Goal: Information Seeking & Learning: Check status

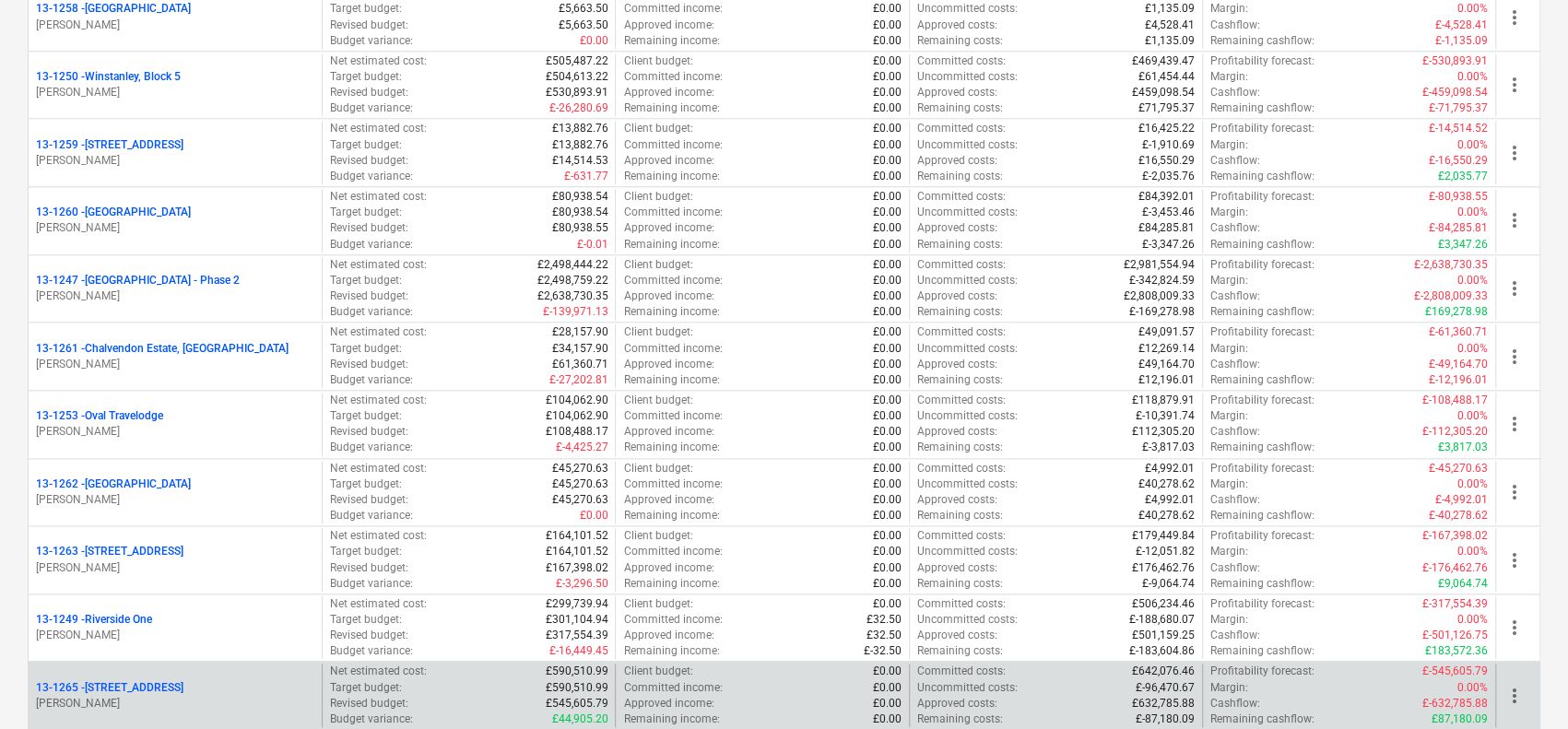
scroll to position [1660, 0]
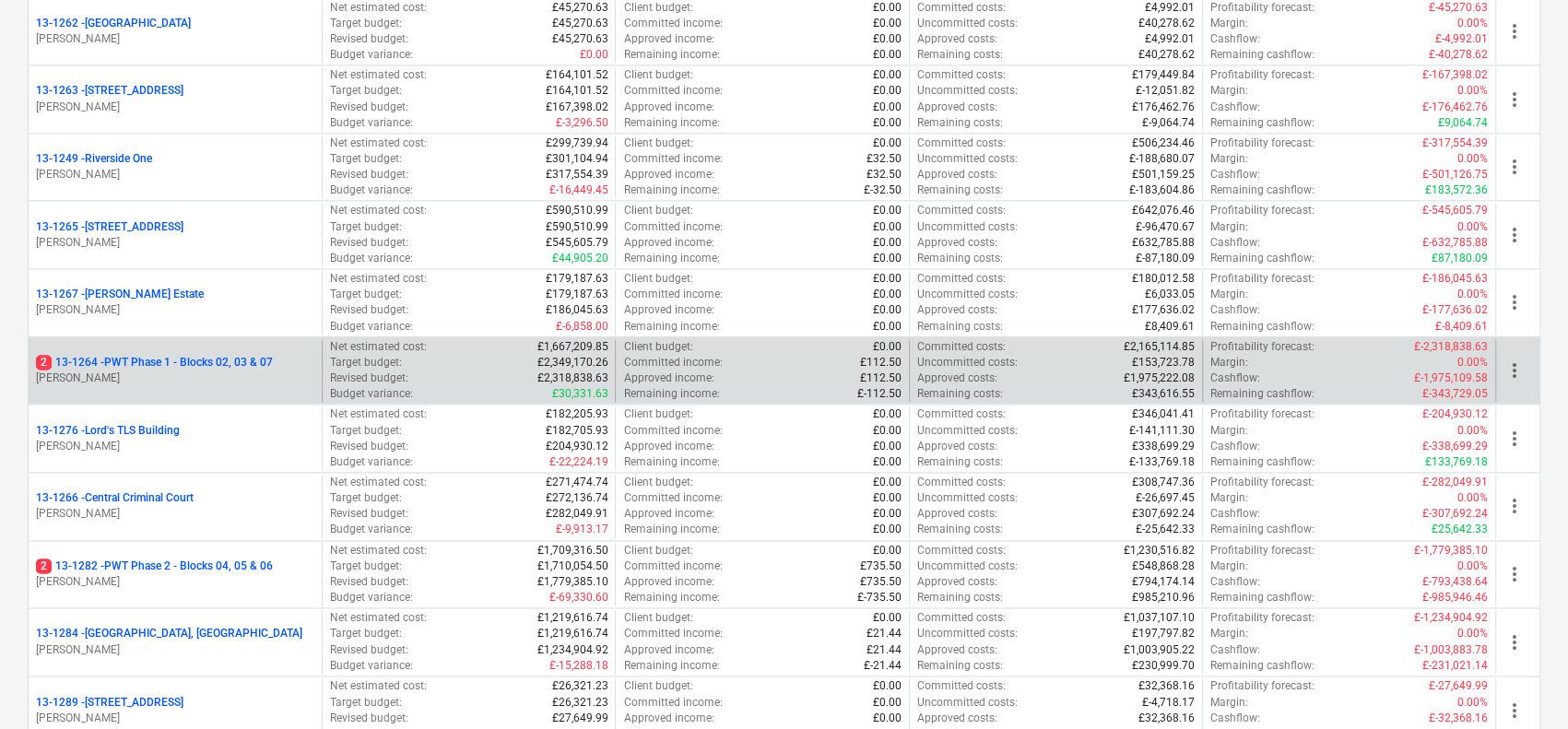
click at [229, 355] on p "2 13-1264 - PWT Phase 1 - Blocks 02, 03 & 07" at bounding box center [154, 363] width 237 height 16
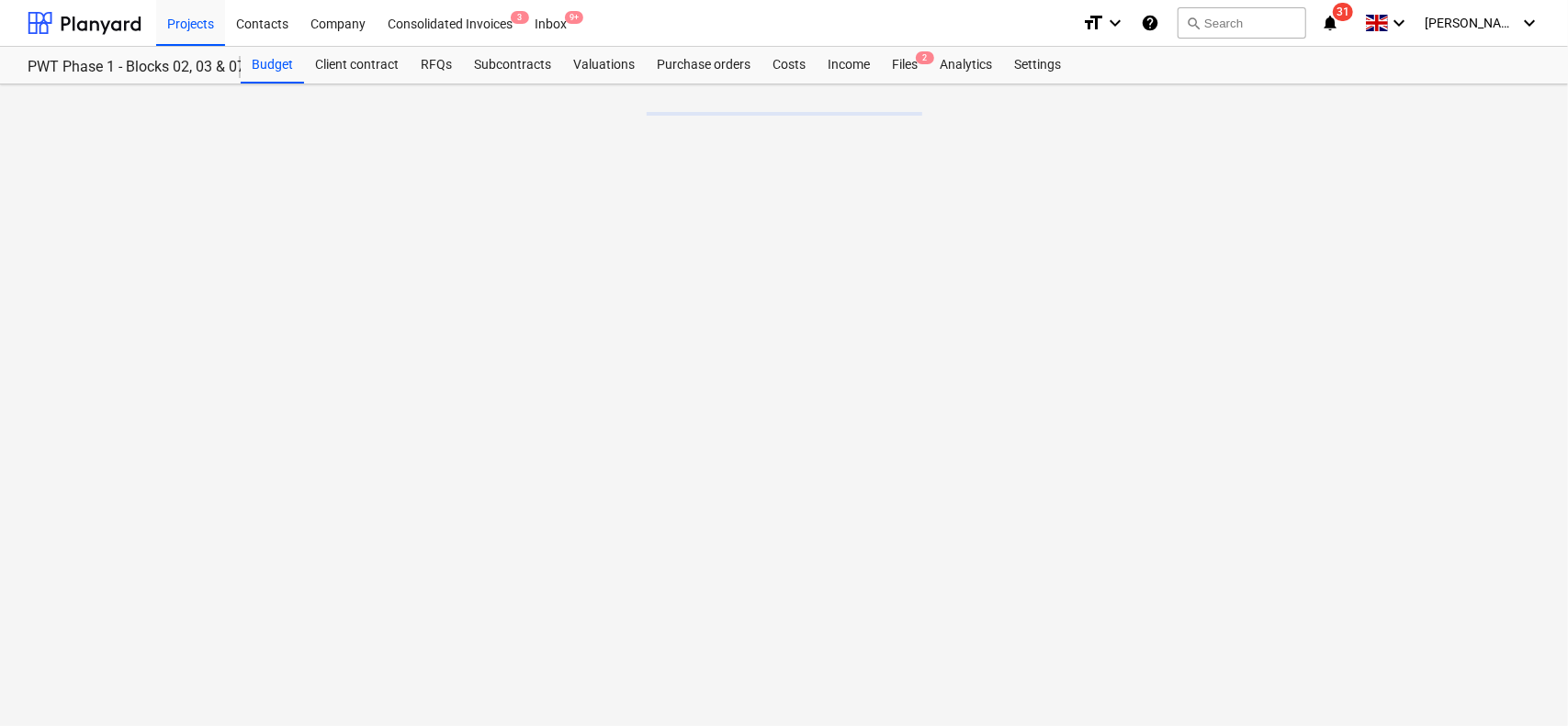
click at [636, 25] on div "Projects Contacts Company Consolidated Invoices 3 Inbox 9+" at bounding box center [611, 22] width 911 height 45
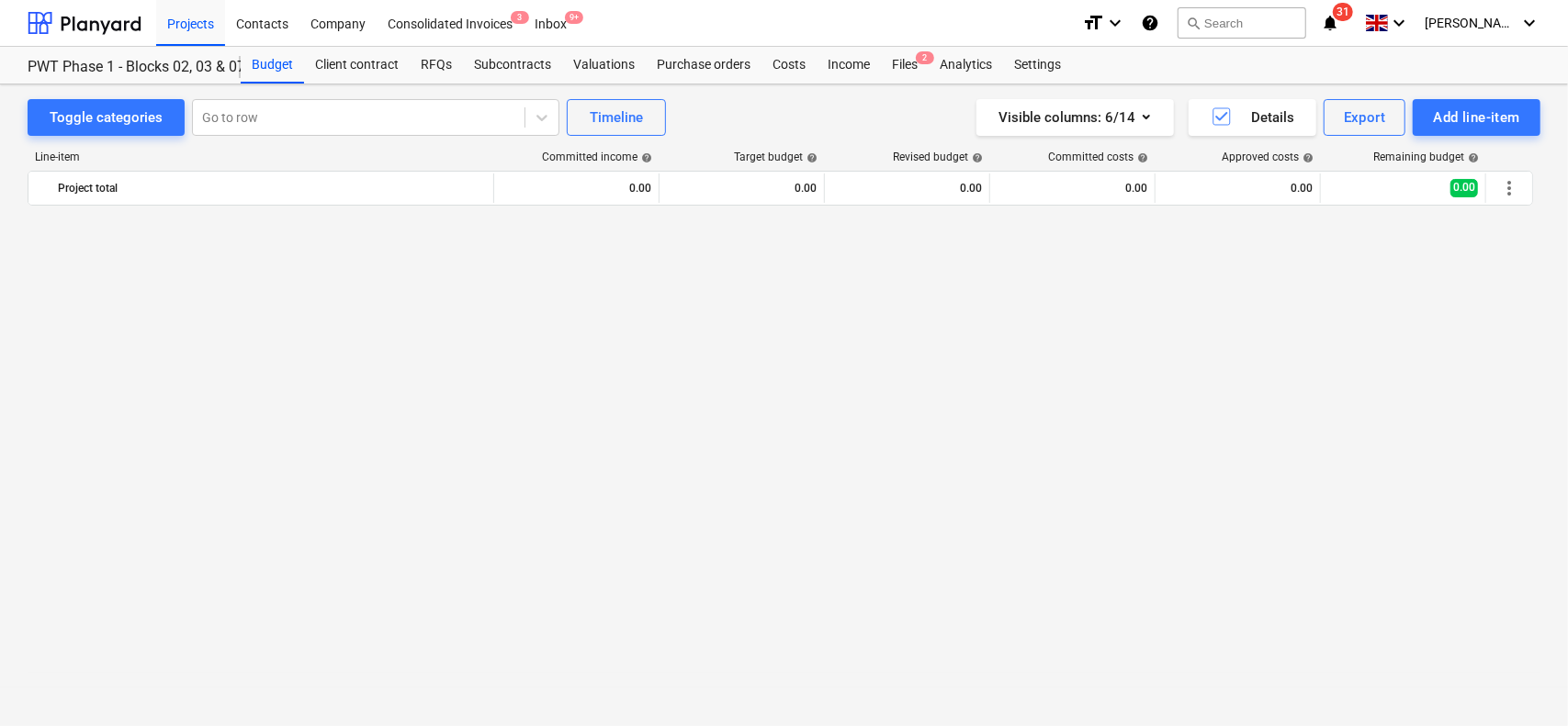
scroll to position [3245, 0]
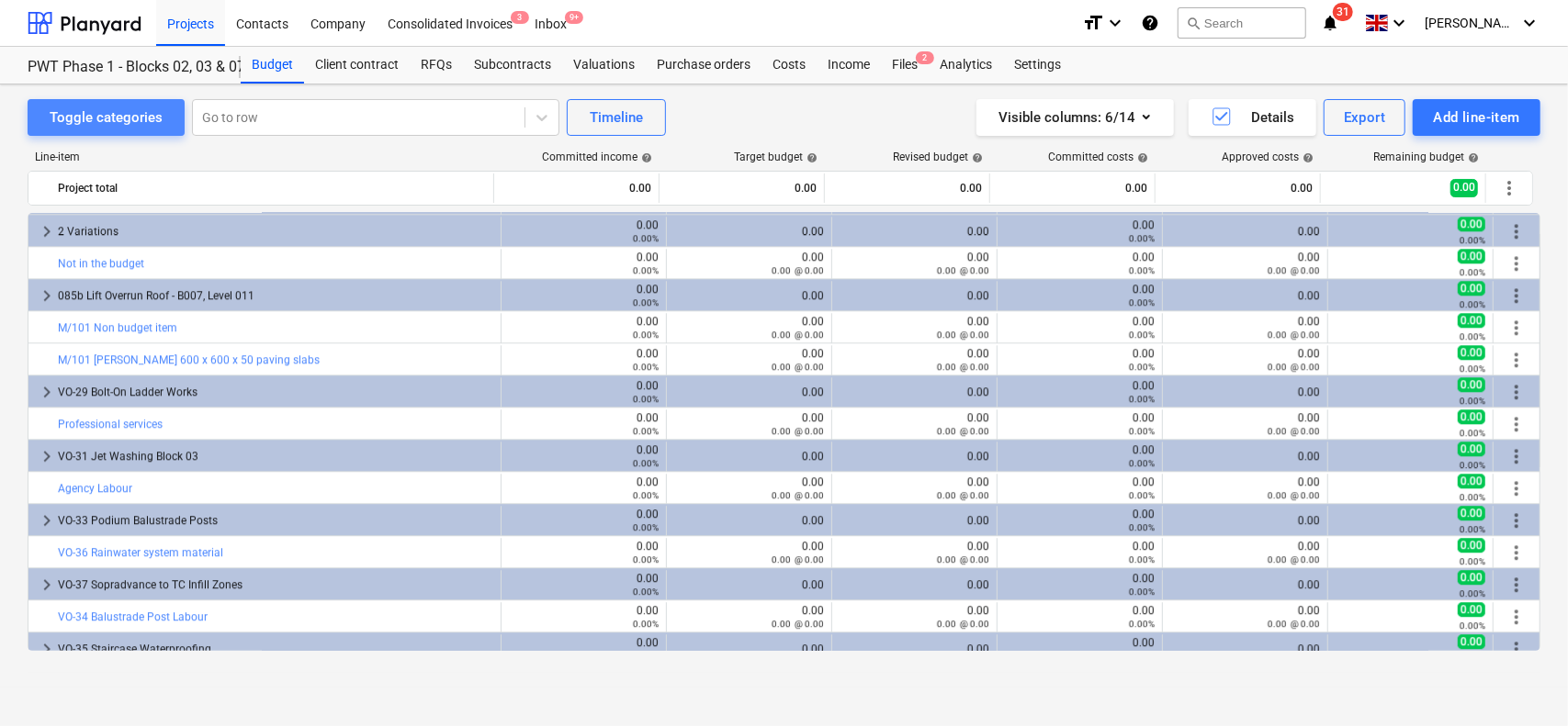
click at [157, 111] on div "Toggle categories" at bounding box center [105, 117] width 113 height 24
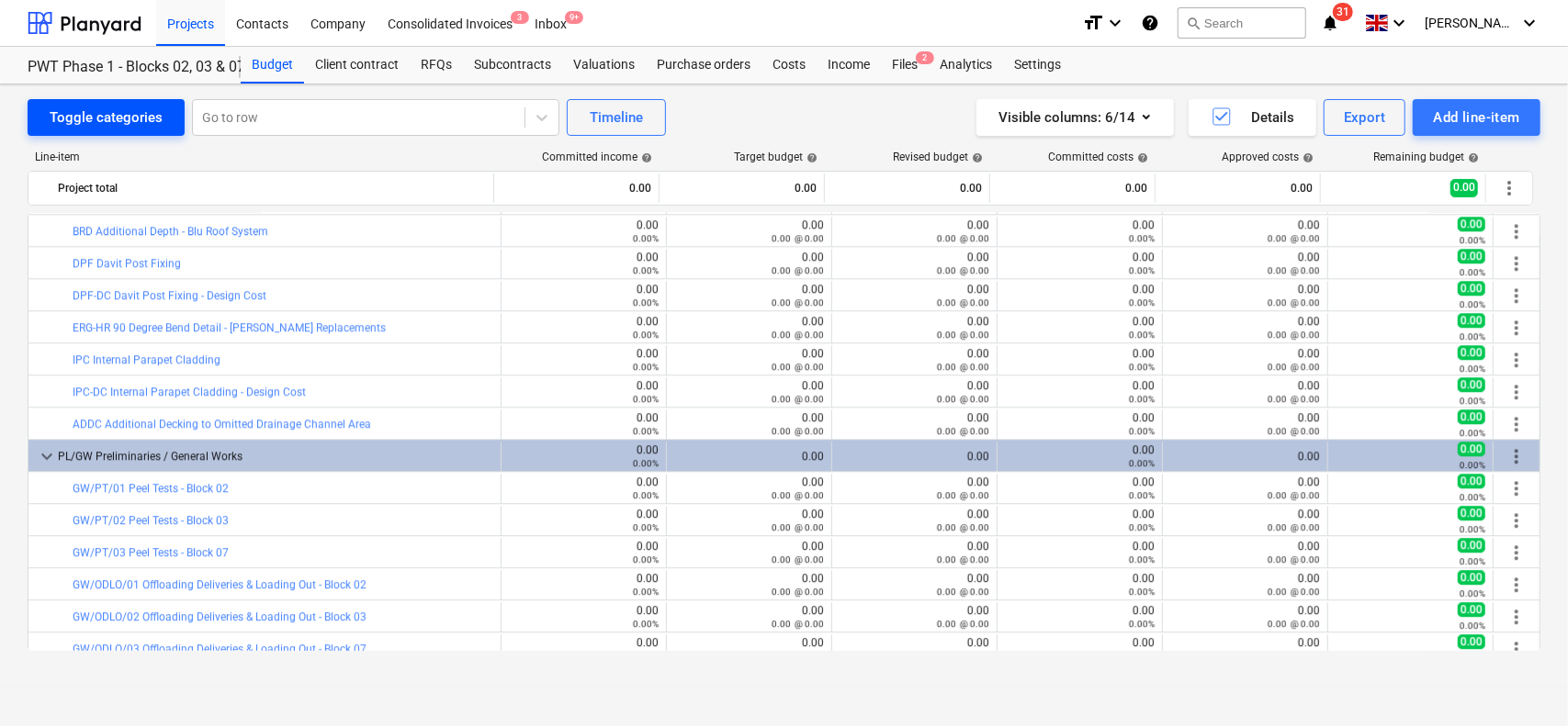
click at [139, 120] on div "Toggle categories" at bounding box center [105, 117] width 113 height 24
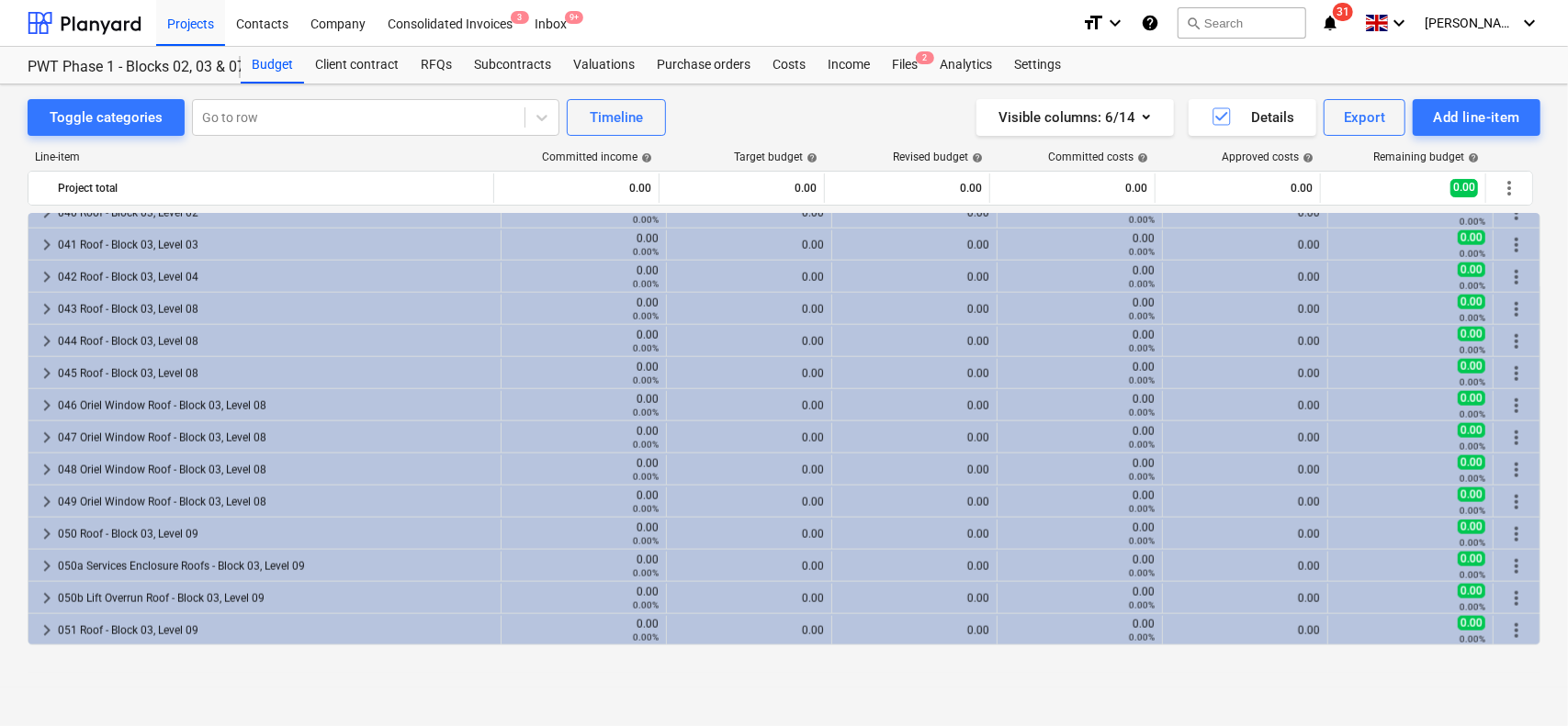
scroll to position [1517, 0]
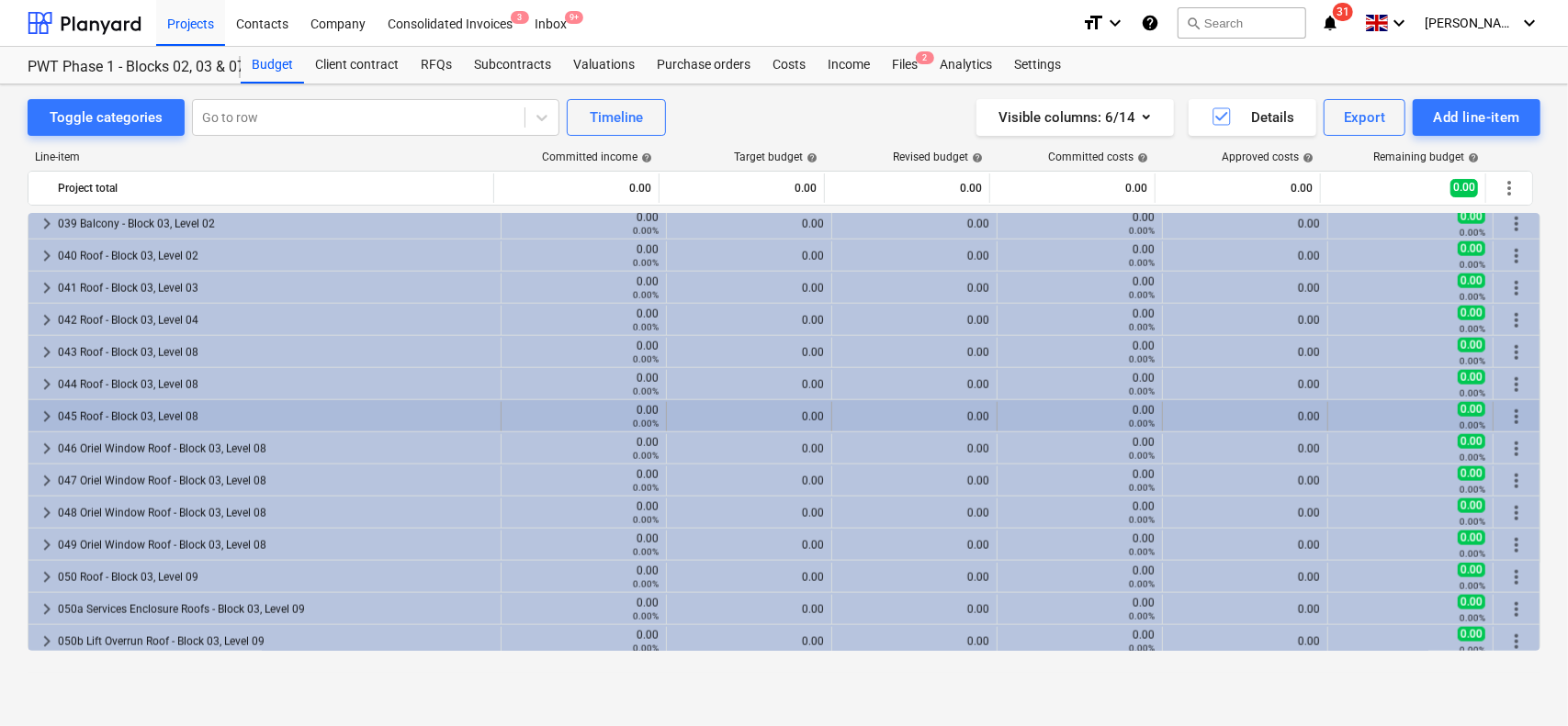
click at [126, 414] on div "045 Roof - Block 03, Level 08" at bounding box center [276, 417] width 435 height 29
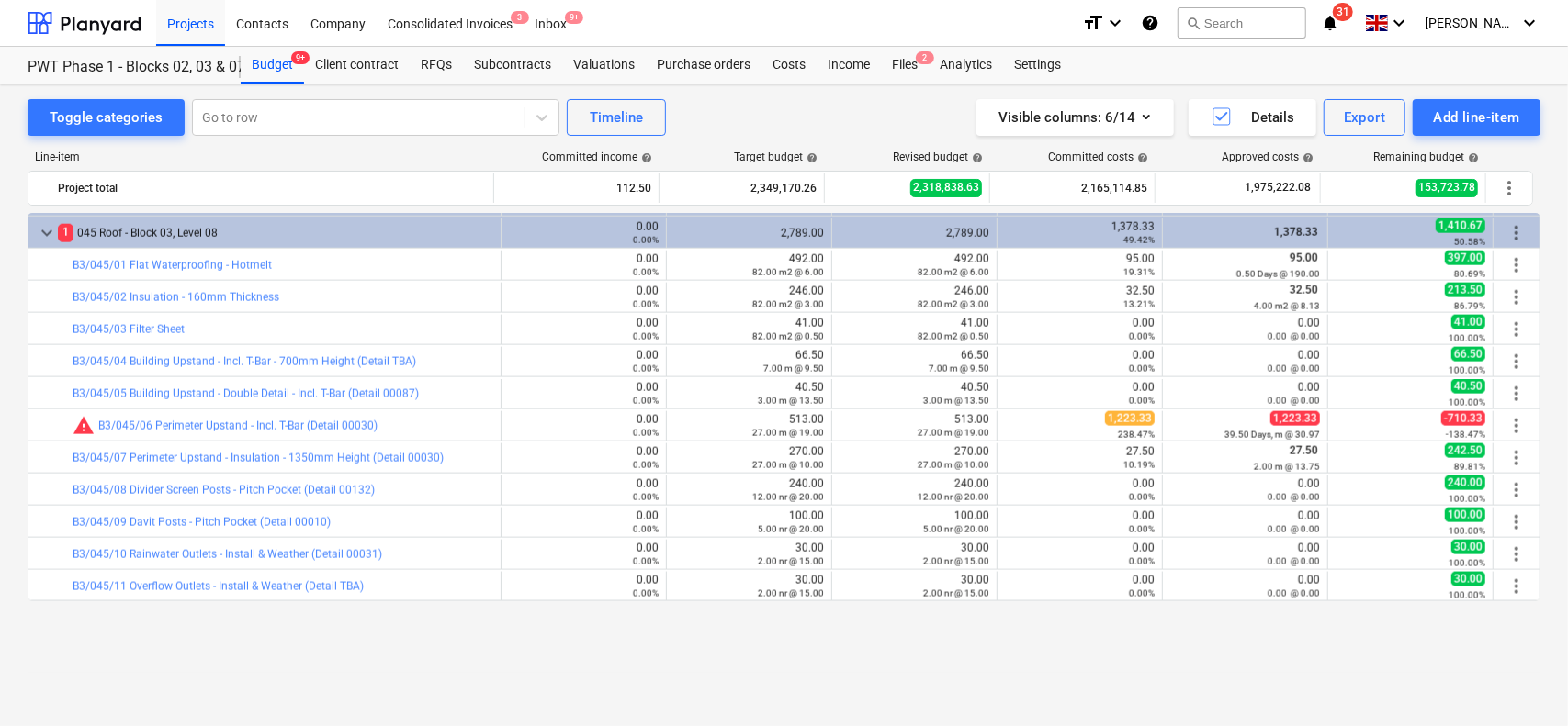
scroll to position [1609, 0]
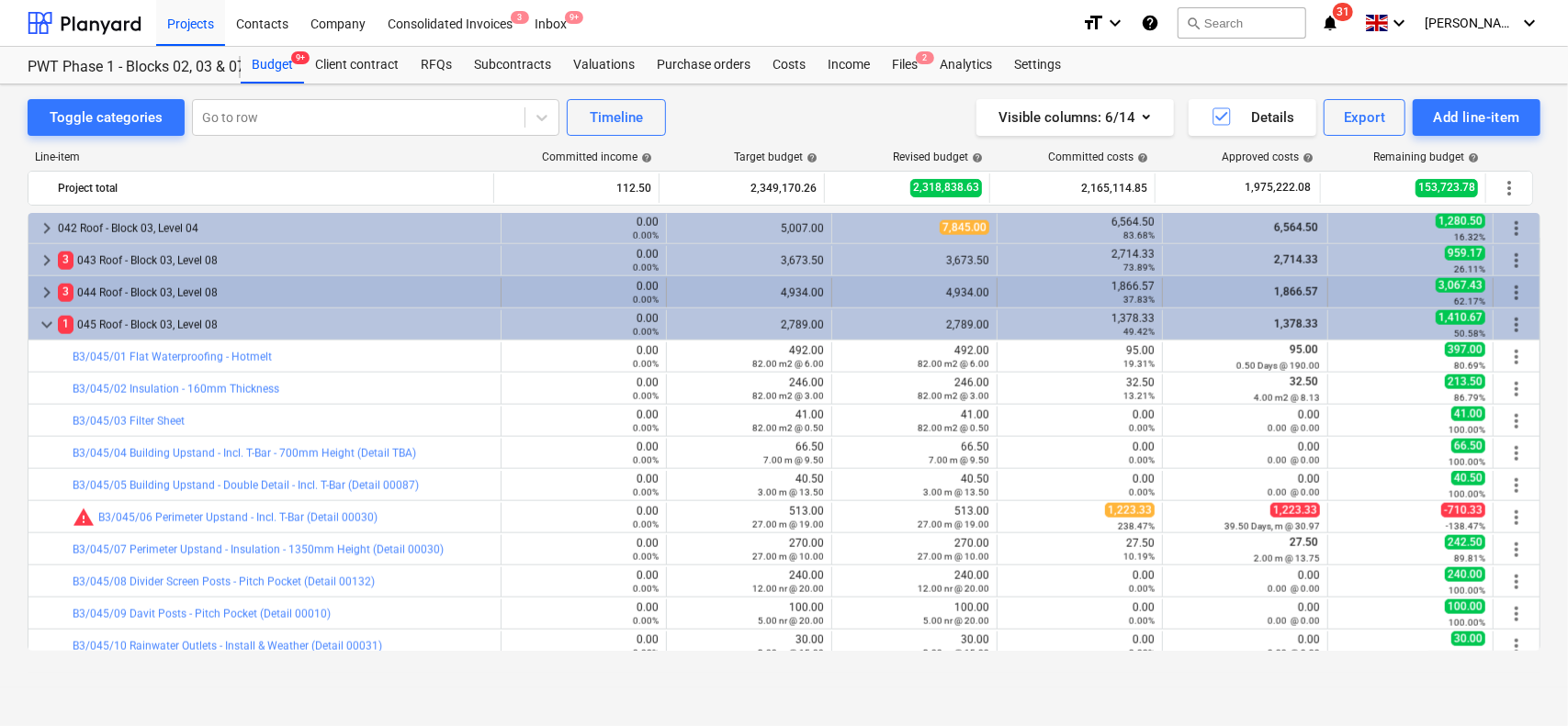
click at [206, 293] on div "3 044 Roof - Block 03, Level 08" at bounding box center [276, 293] width 435 height 29
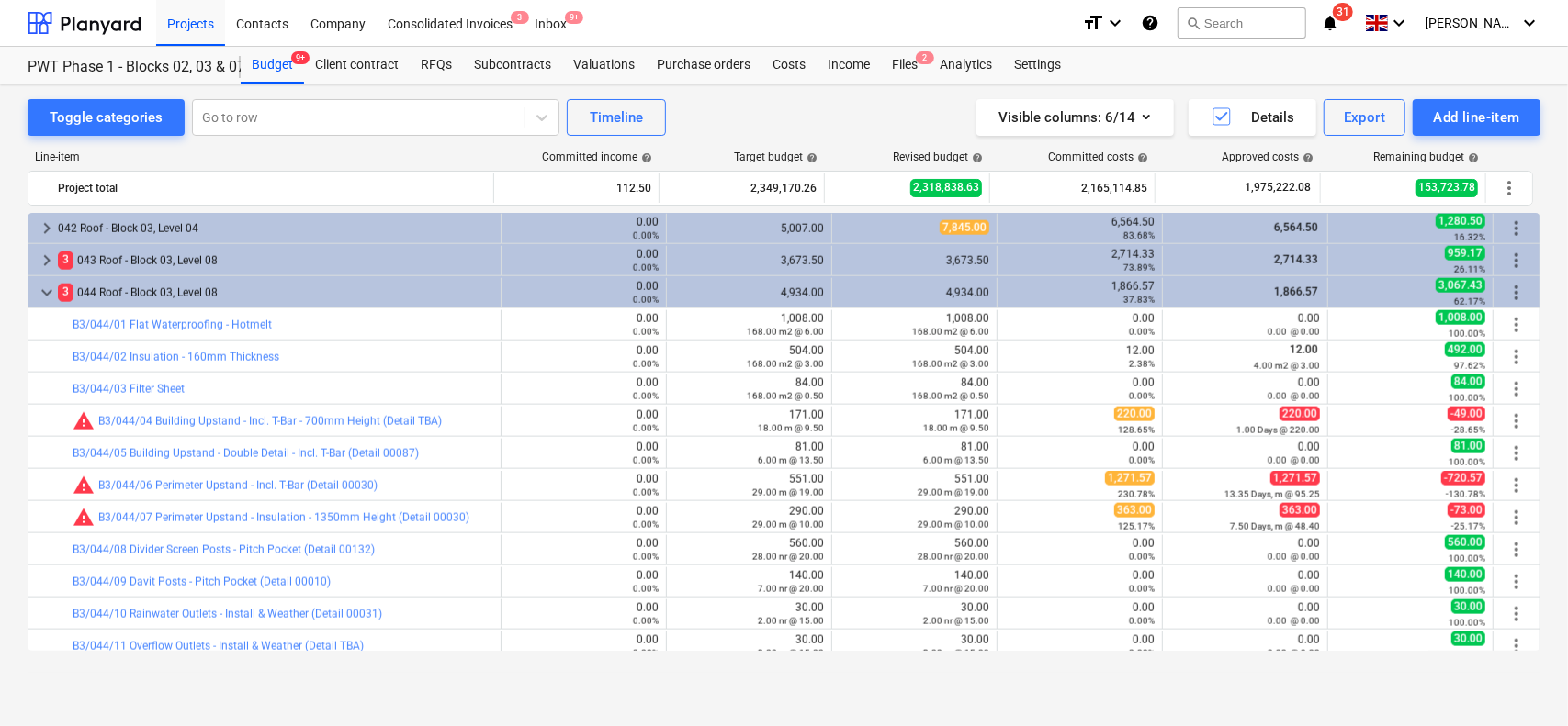
click at [233, 291] on div "keyboard_arrow_right 4 024 Roof - Block 02, Level 10 0.00 0.00% 5,847.00 5,847.…" at bounding box center [784, 431] width 1513 height 438
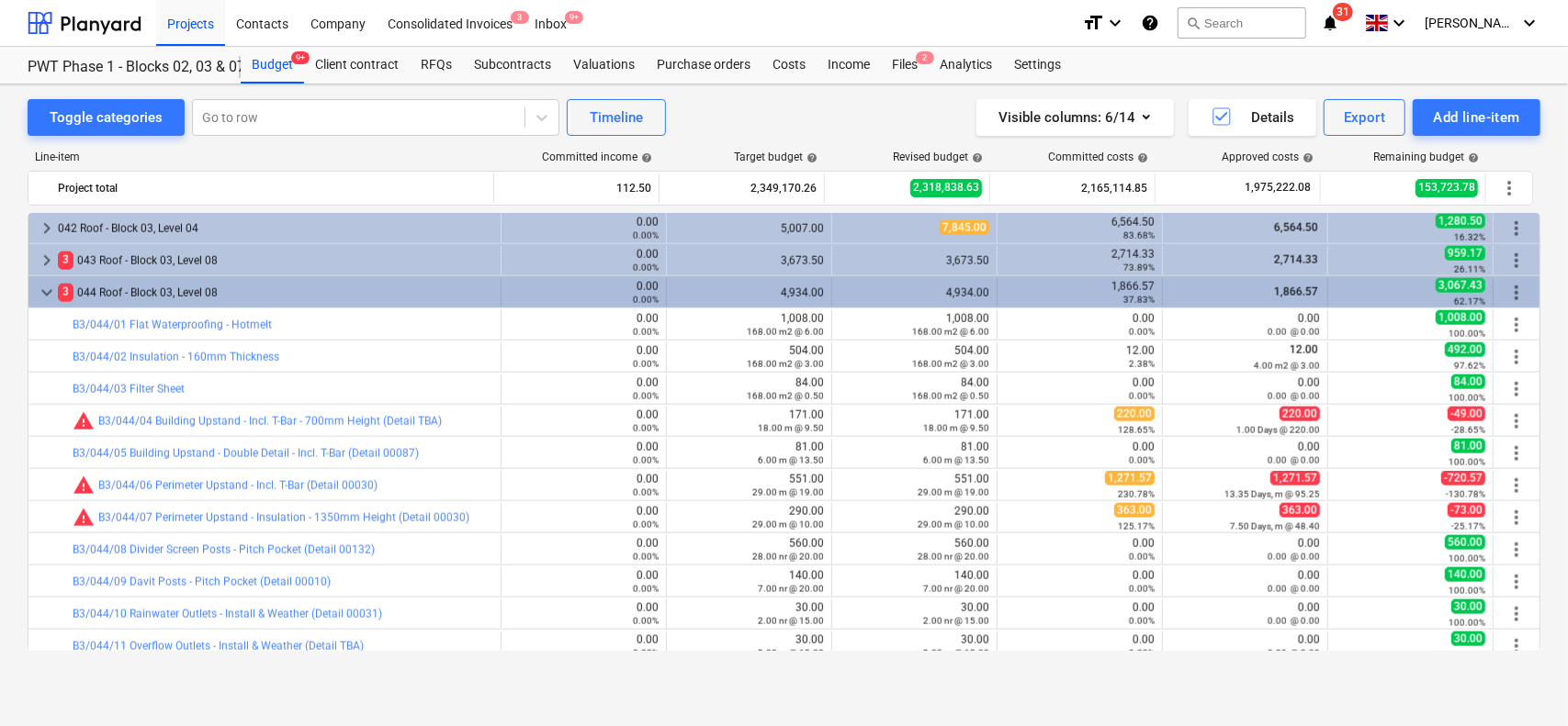
click at [240, 281] on div "3 044 Roof - Block 03, Level 08" at bounding box center [276, 293] width 435 height 29
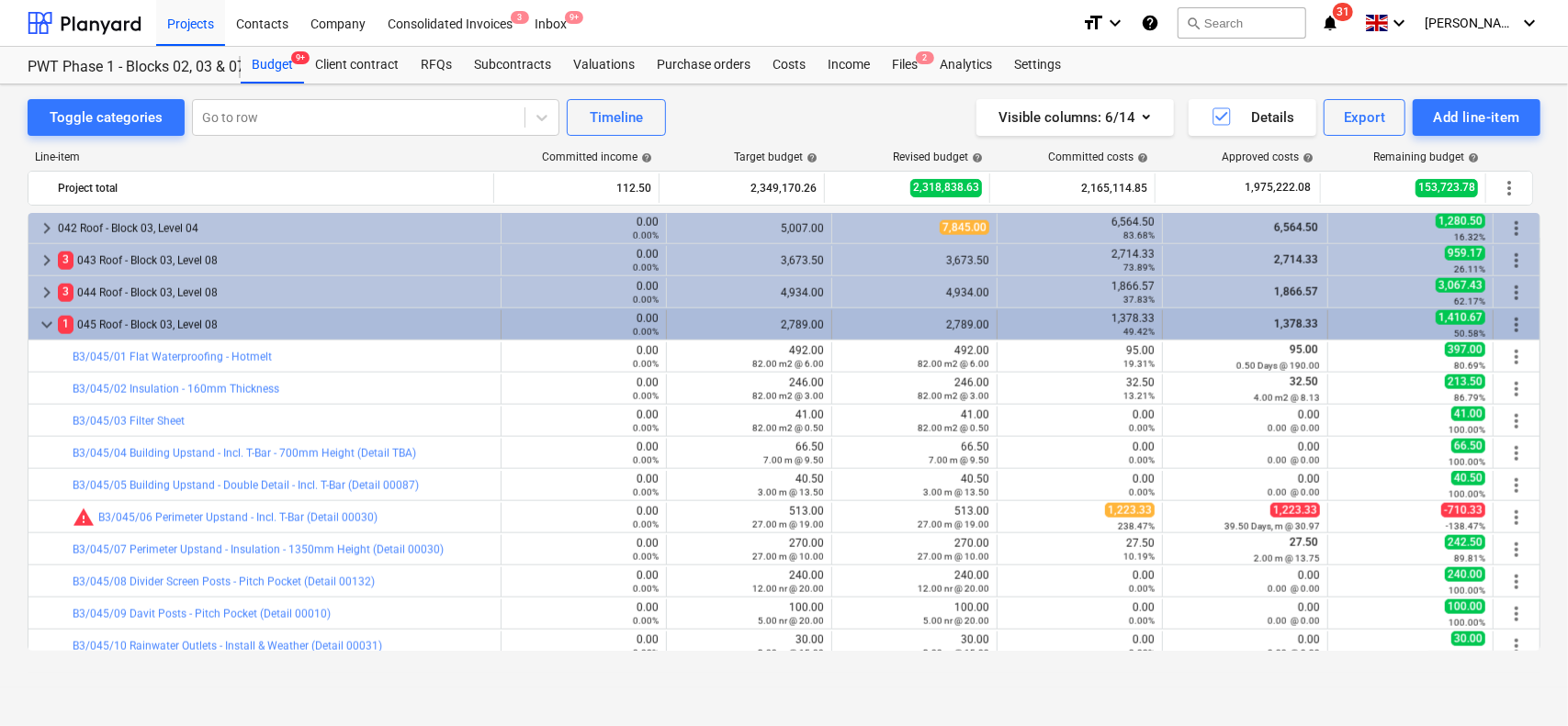
click at [231, 328] on div "1 045 Roof - Block 03, Level 08" at bounding box center [276, 325] width 435 height 29
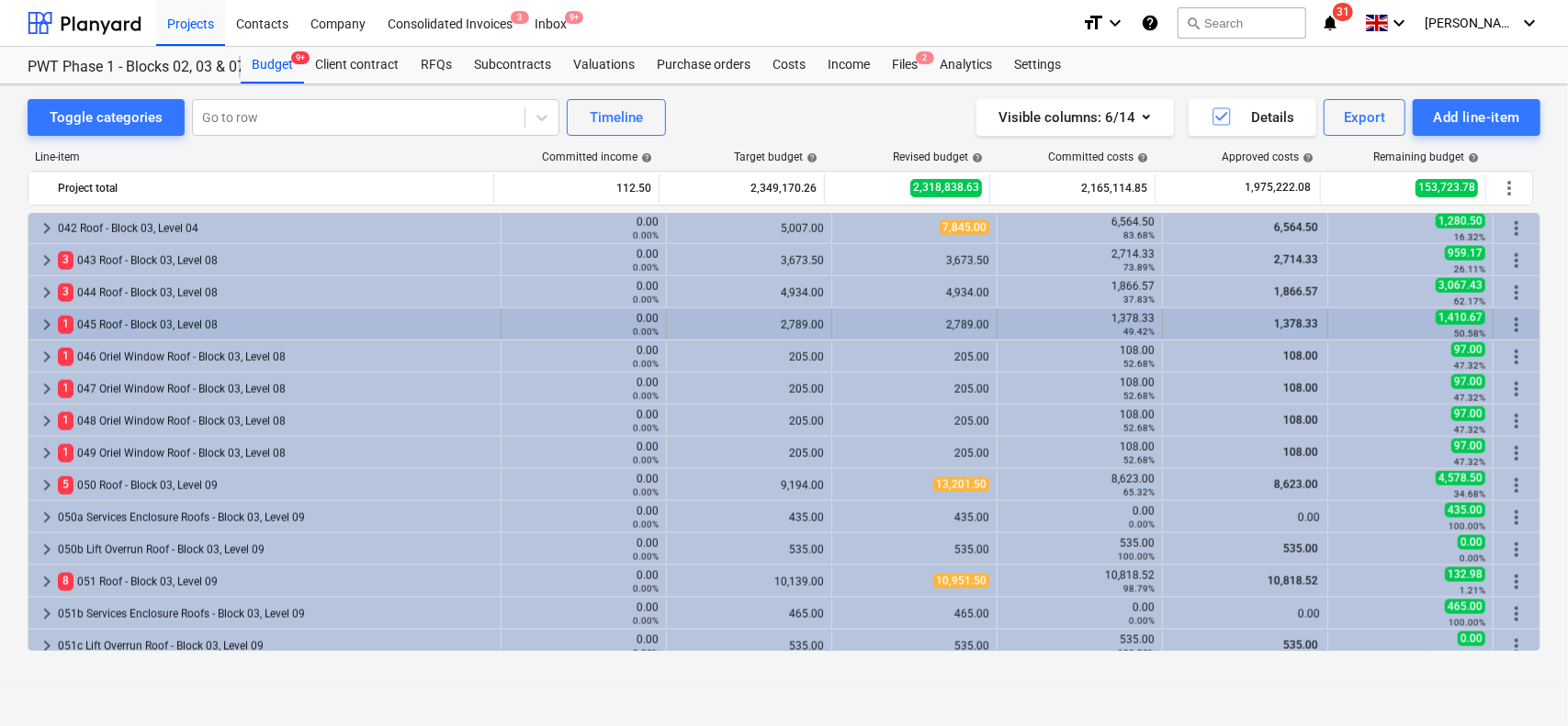
click at [236, 323] on div "1 045 Roof - Block 03, Level 08" at bounding box center [276, 325] width 435 height 29
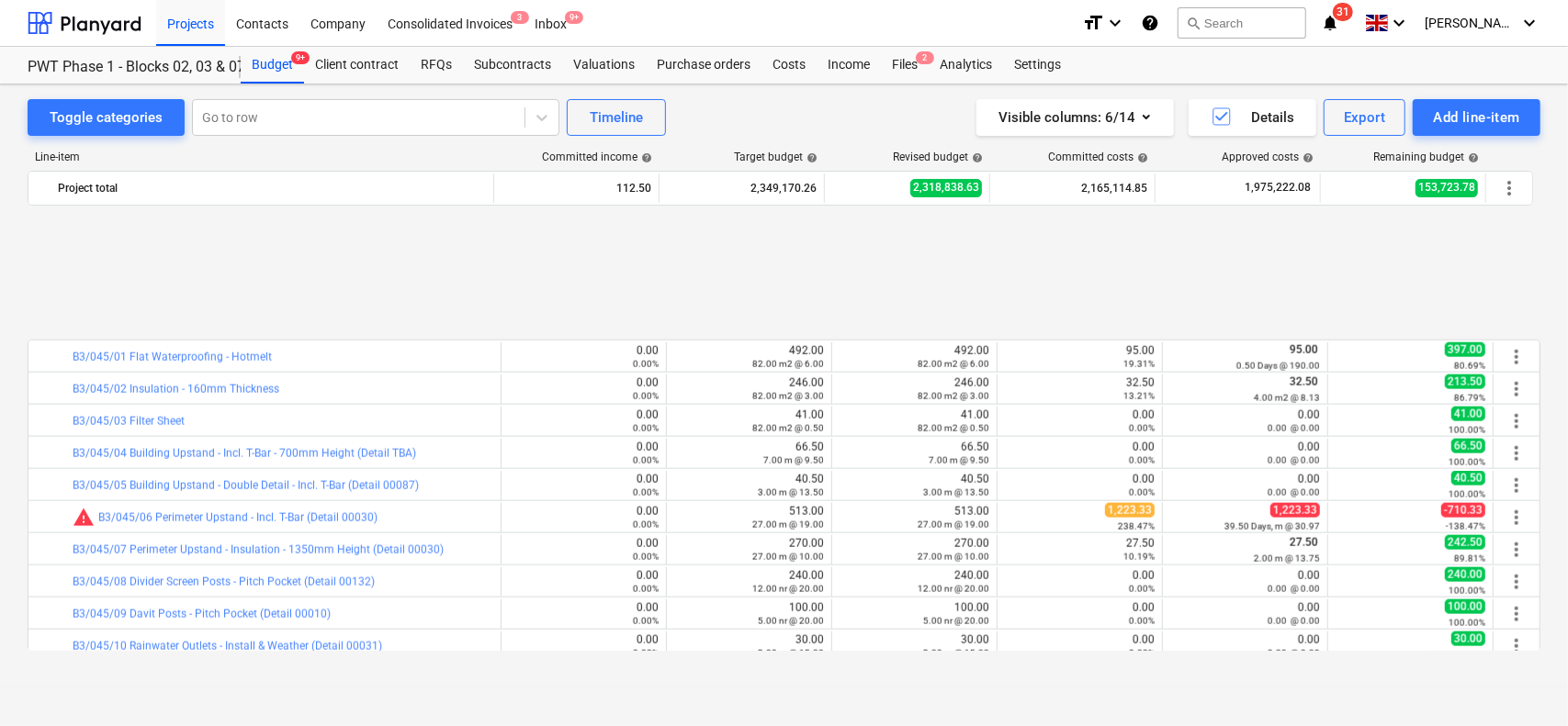
scroll to position [1792, 0]
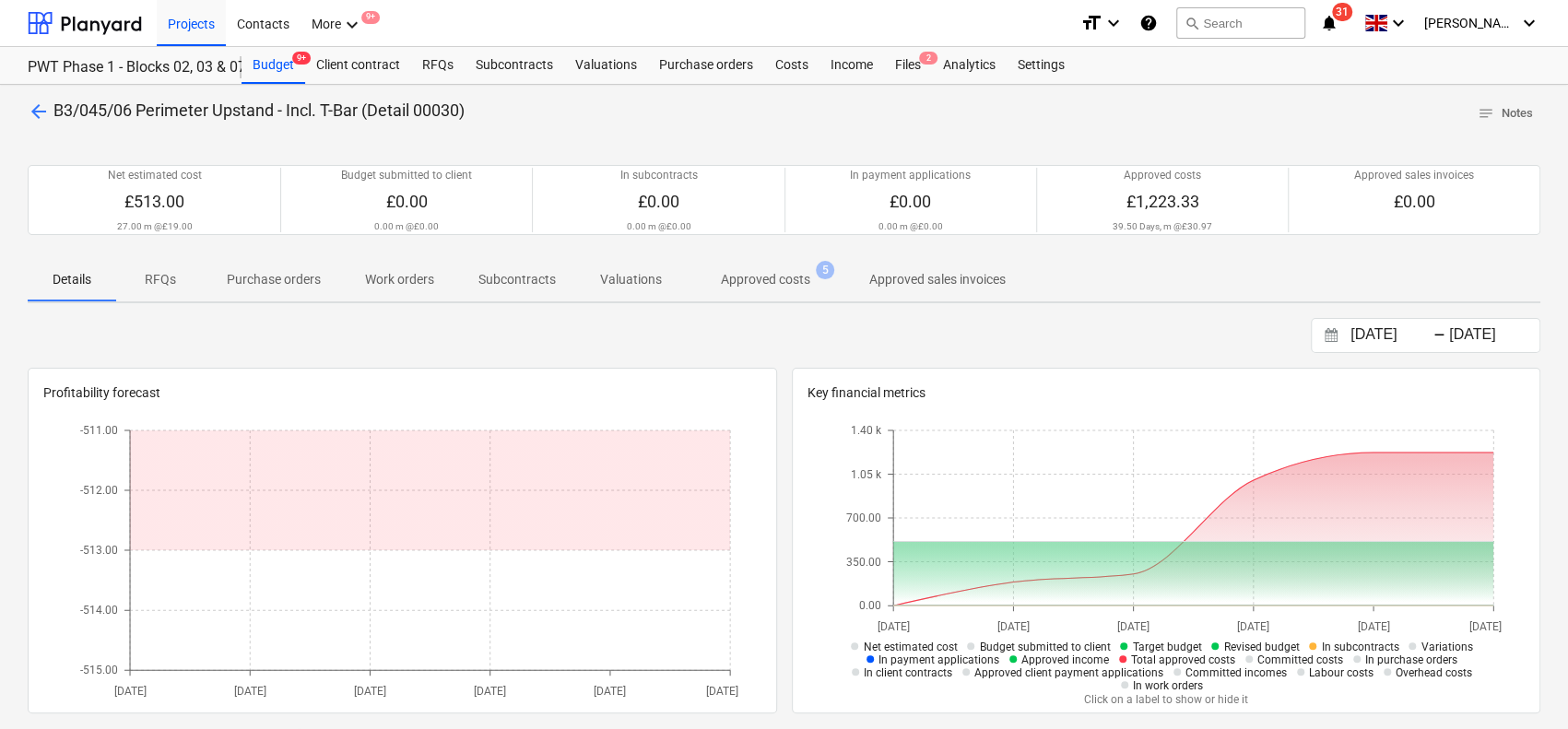
click at [800, 288] on span "Approved costs 5" at bounding box center [766, 280] width 163 height 33
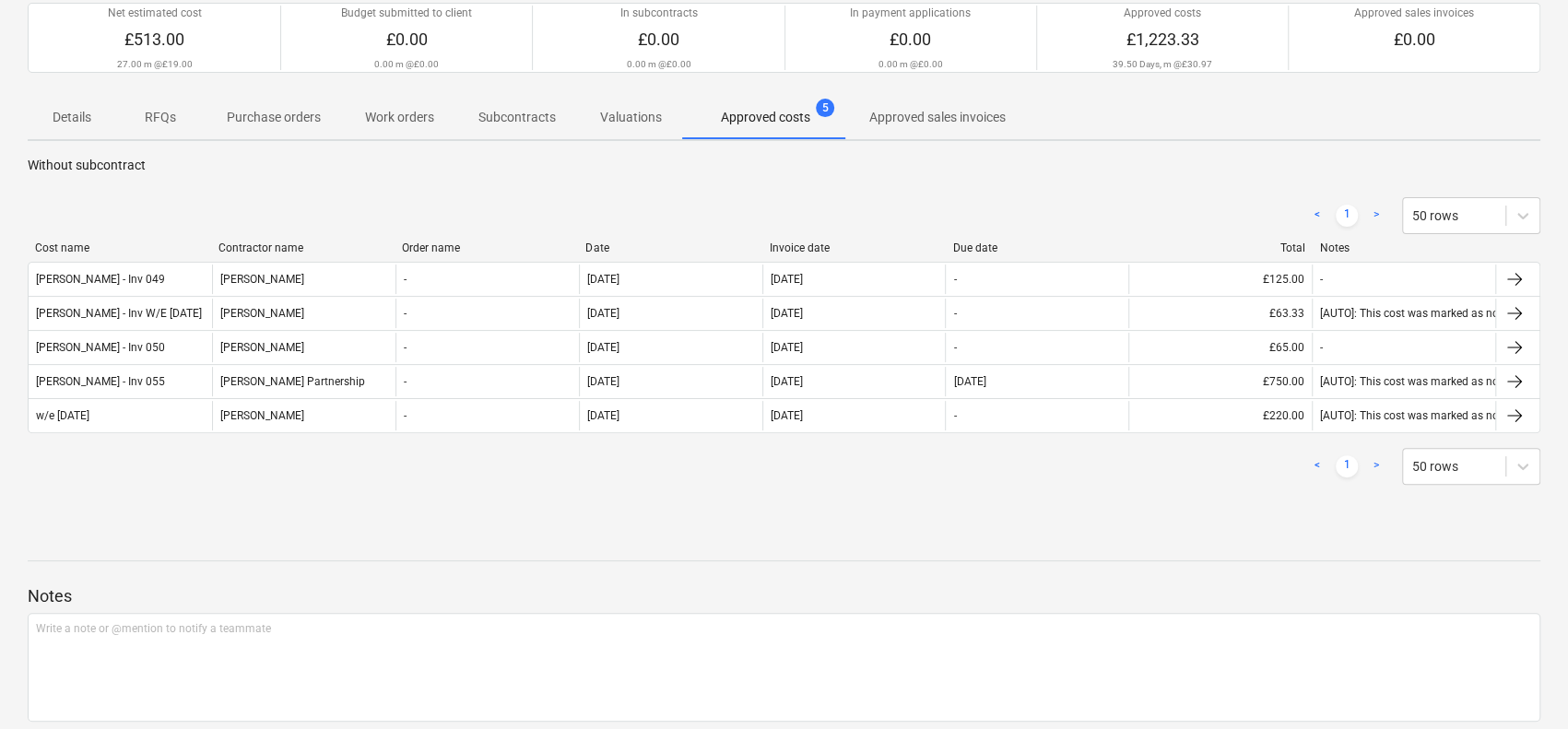
scroll to position [184, 0]
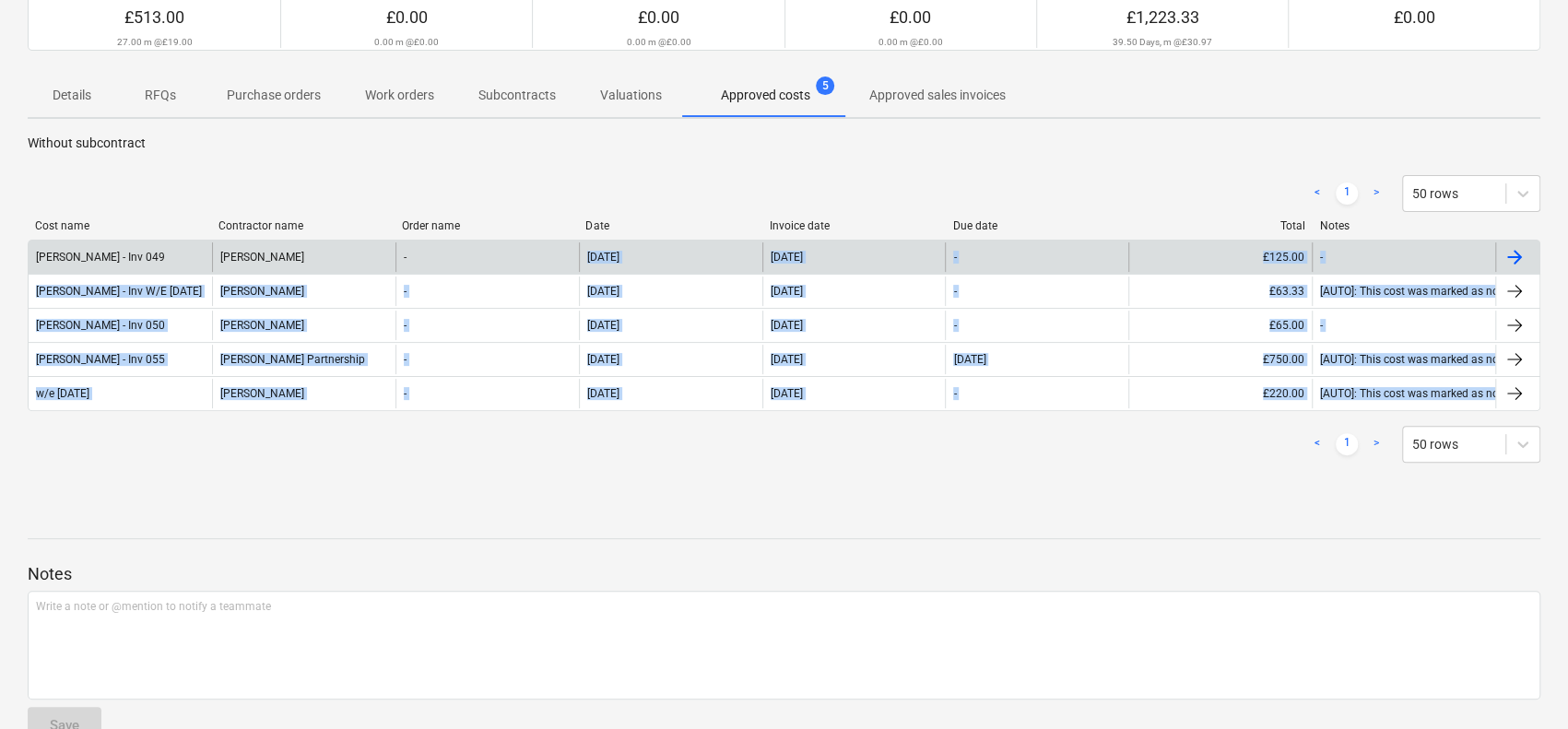
drag, startPoint x: 518, startPoint y: 445, endPoint x: 513, endPoint y: 245, distance: 200.1
click at [513, 249] on div "< 1 > 50 rows Cost name Contractor name Order name Date Invoice date Due date T…" at bounding box center [783, 319] width 1513 height 332
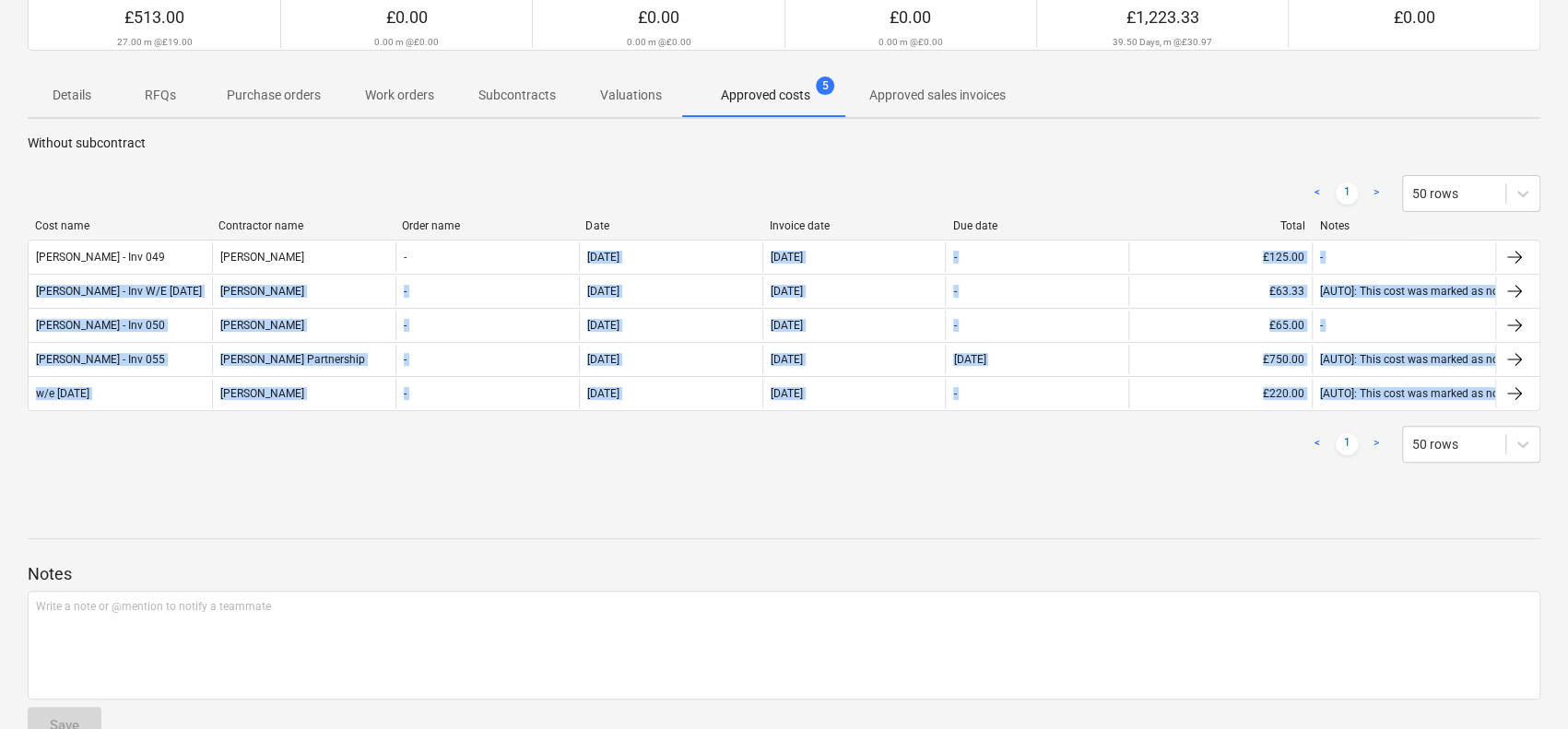
click at [510, 479] on div "< 1 > 50 rows Cost name Contractor name Order name Date Invoice date Due date T…" at bounding box center [783, 319] width 1513 height 332
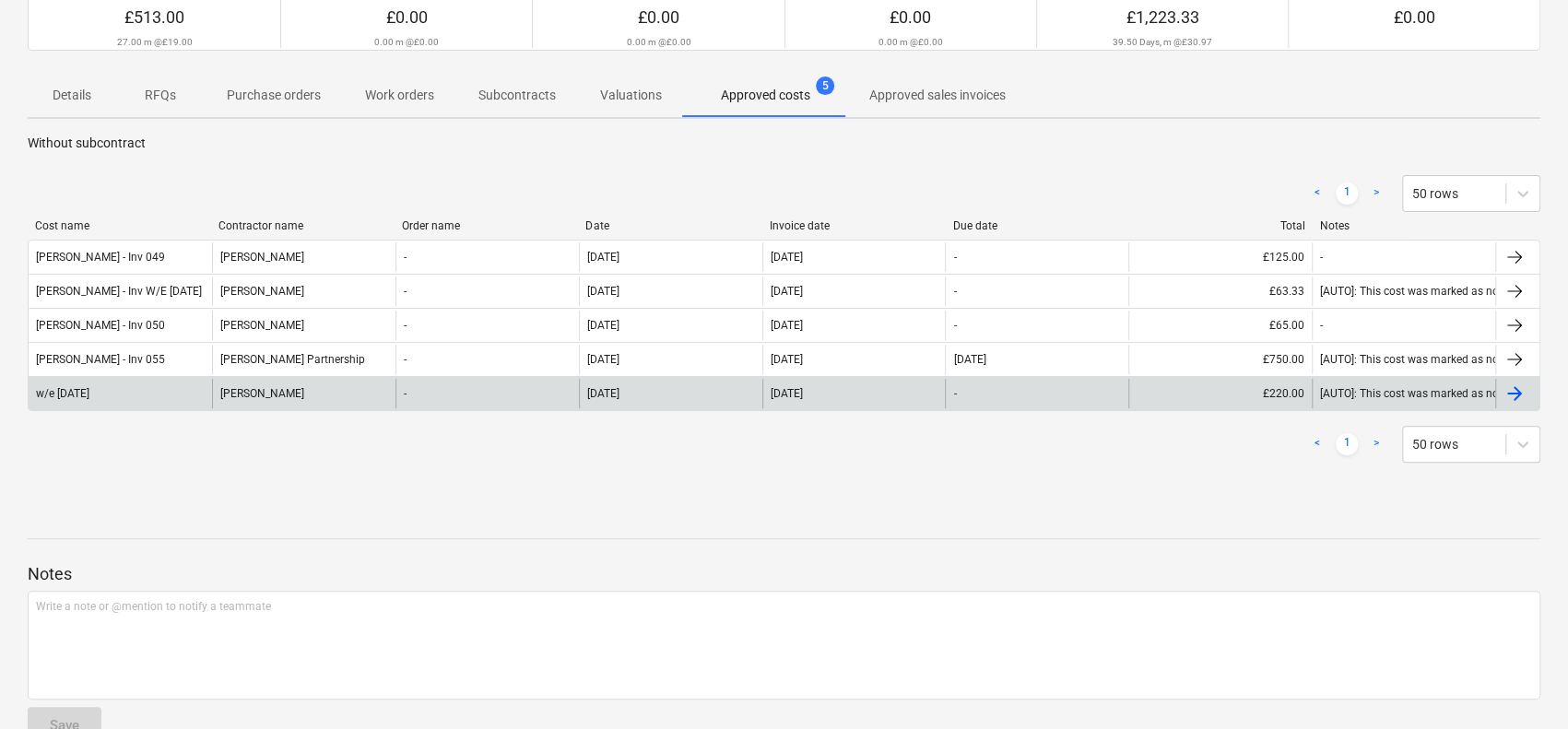
click at [445, 380] on div "-" at bounding box center [486, 393] width 183 height 29
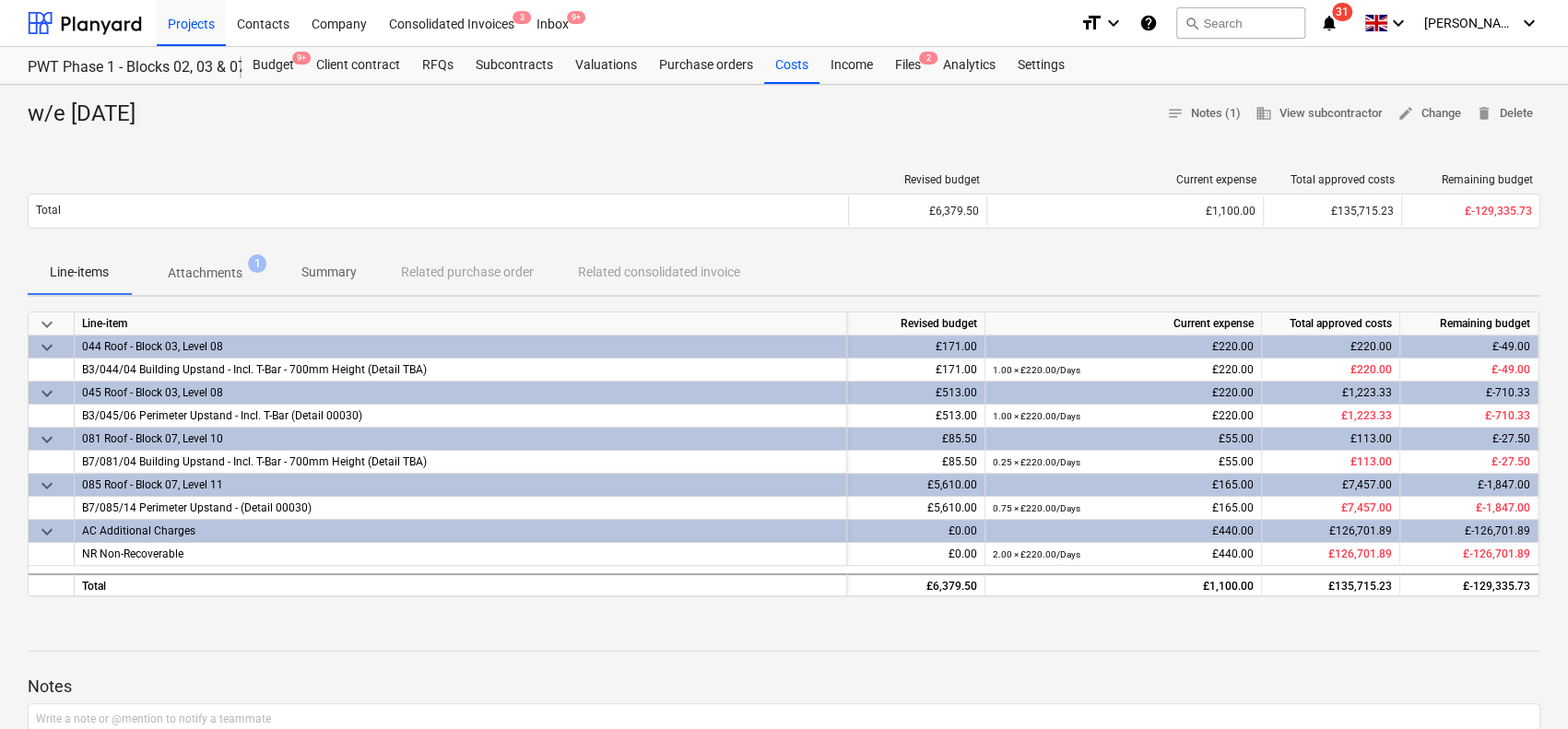
click at [229, 254] on button "Attachments 1" at bounding box center [205, 273] width 148 height 45
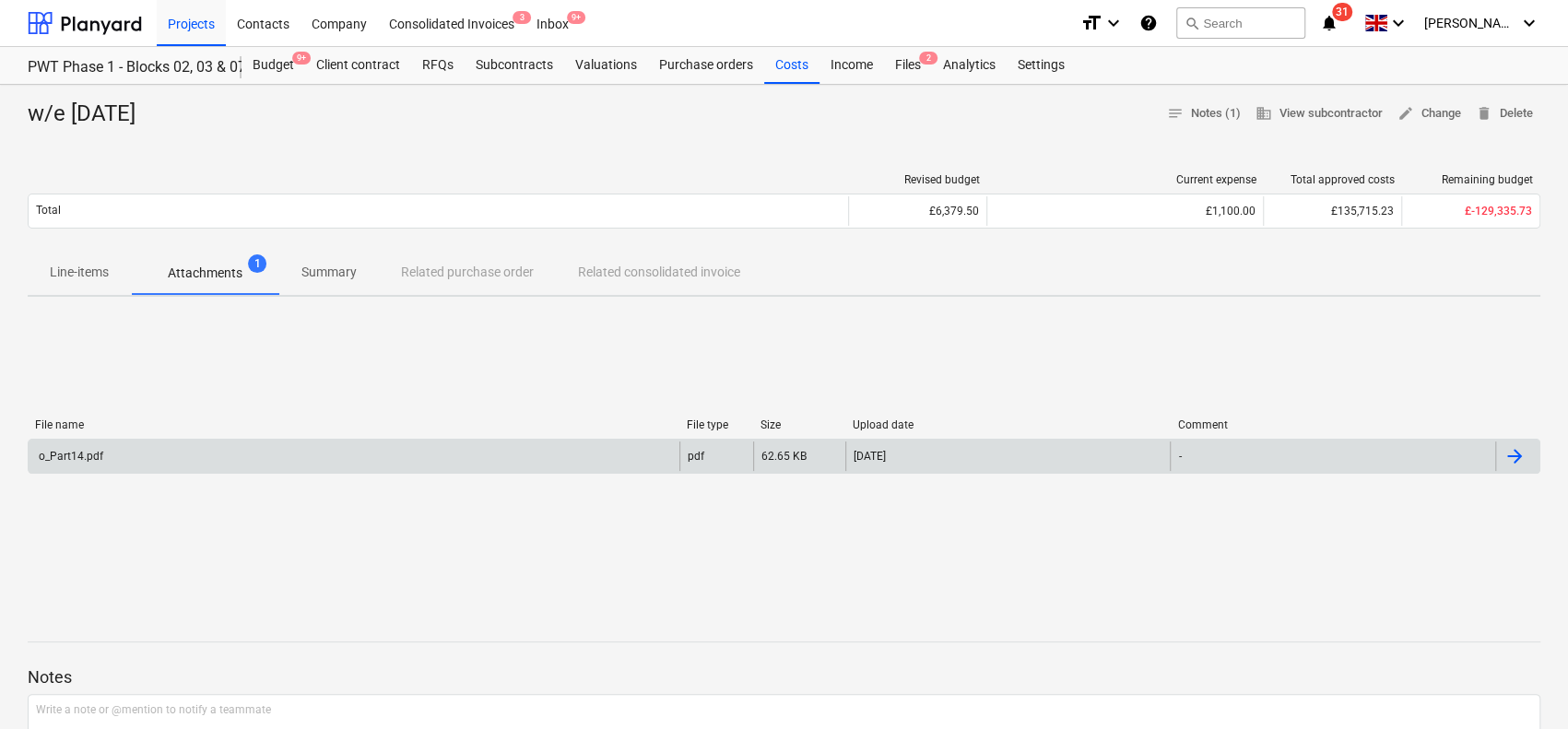
click at [249, 445] on div "o_Part14.pdf" at bounding box center [353, 456] width 651 height 29
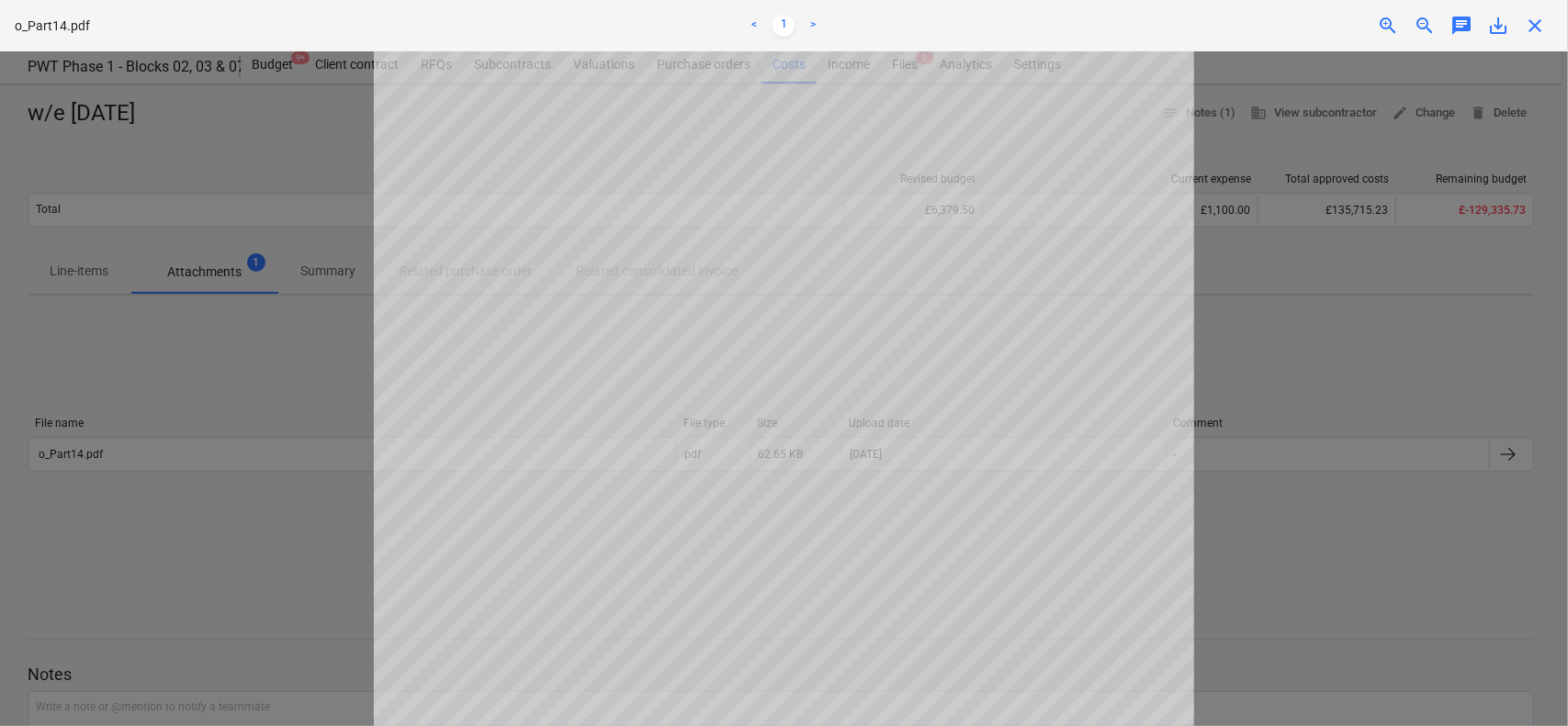
click at [1393, 31] on span "zoom_in" at bounding box center [1388, 25] width 22 height 22
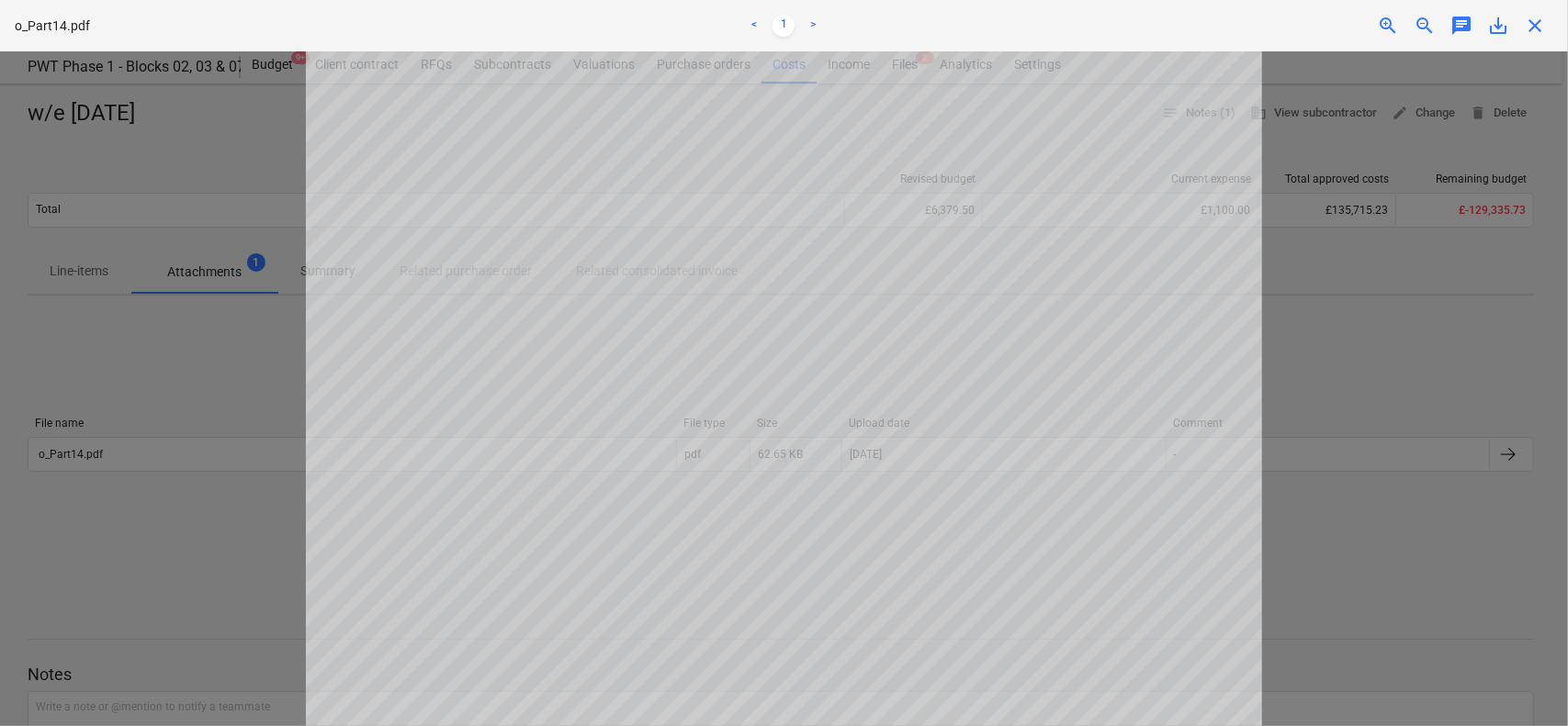
click at [1393, 31] on span "zoom_in" at bounding box center [1388, 25] width 22 height 22
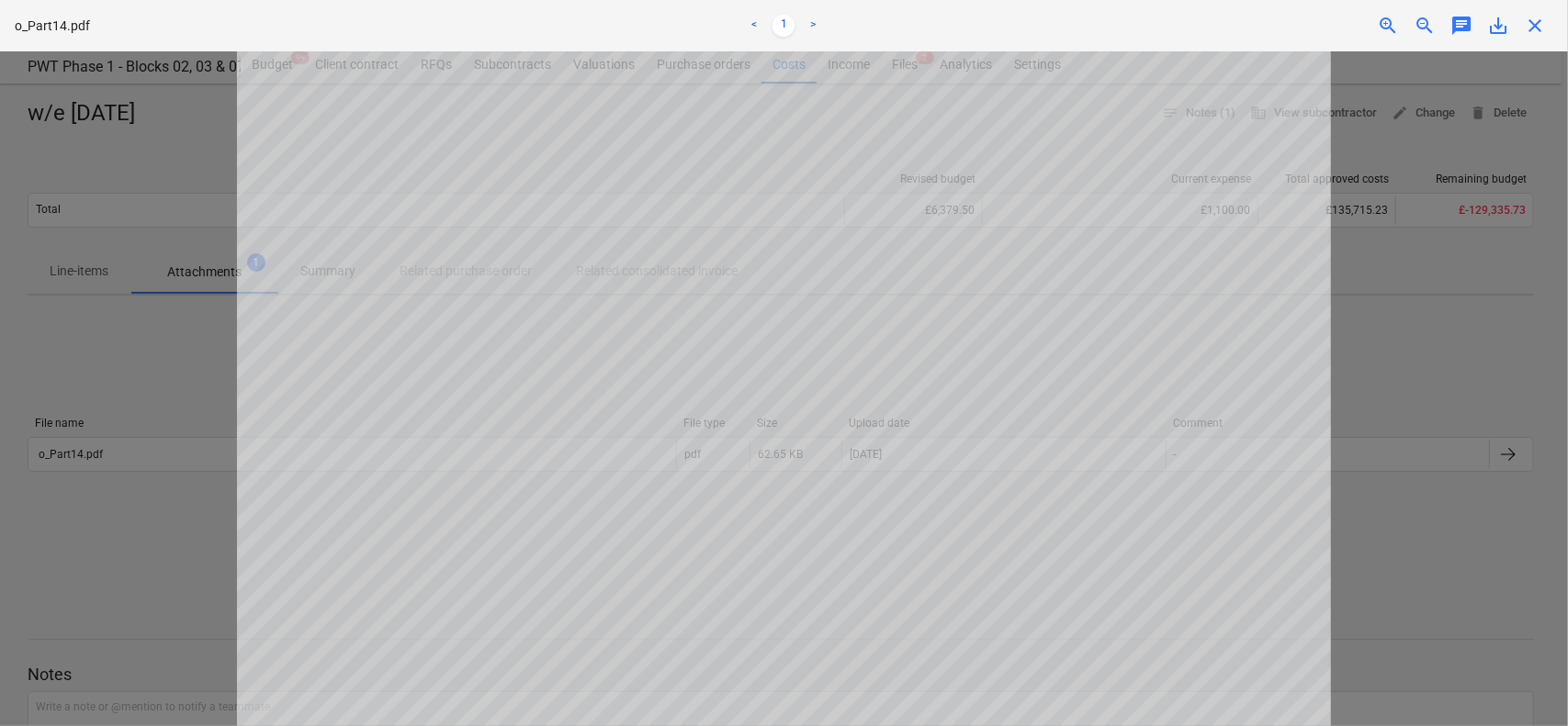
scroll to position [194, 0]
click at [1393, 12] on div "o_Part14.pdf < 1 > zoom_in zoom_out chat 0 save_alt close" at bounding box center [784, 25] width 1568 height 51
click at [1388, 19] on span "zoom_in" at bounding box center [1388, 25] width 22 height 22
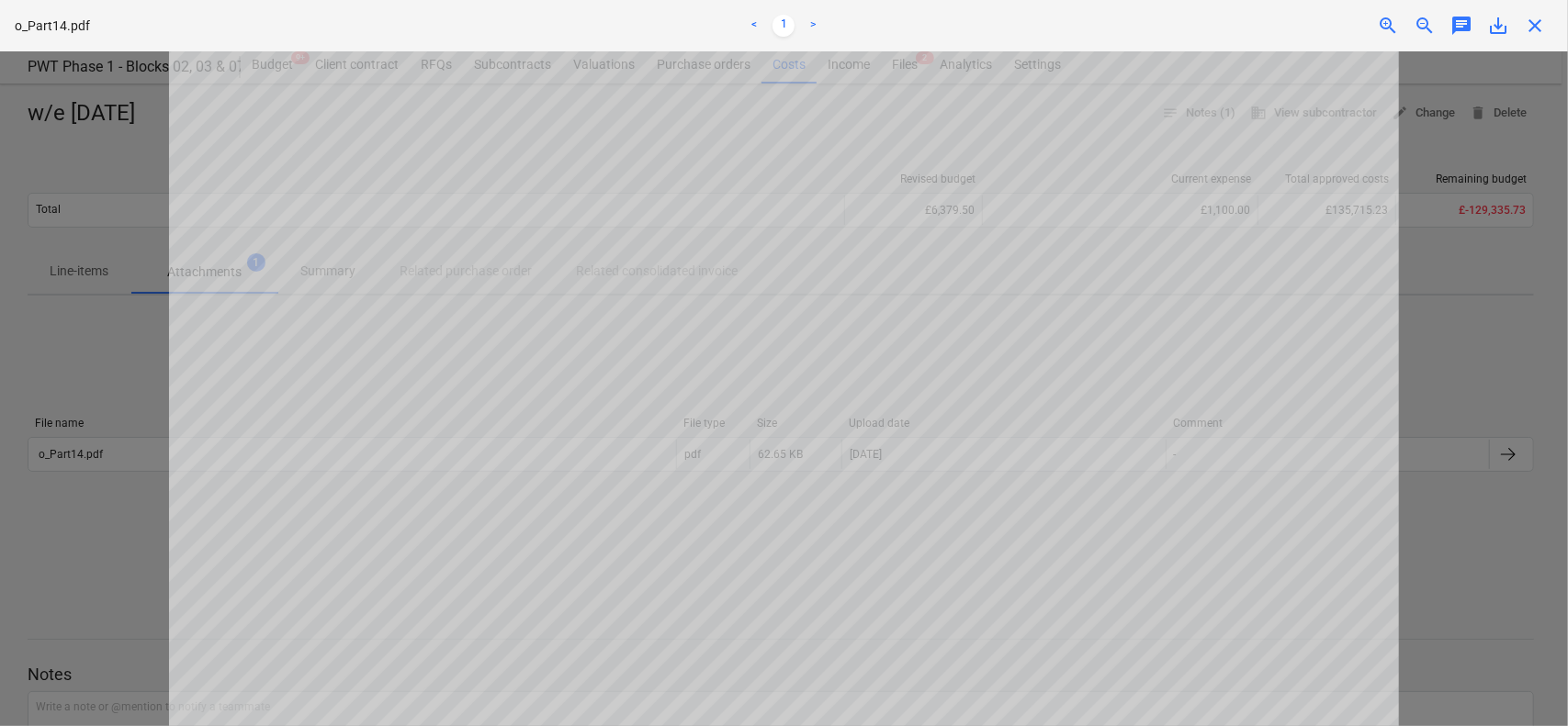
scroll to position [305, 0]
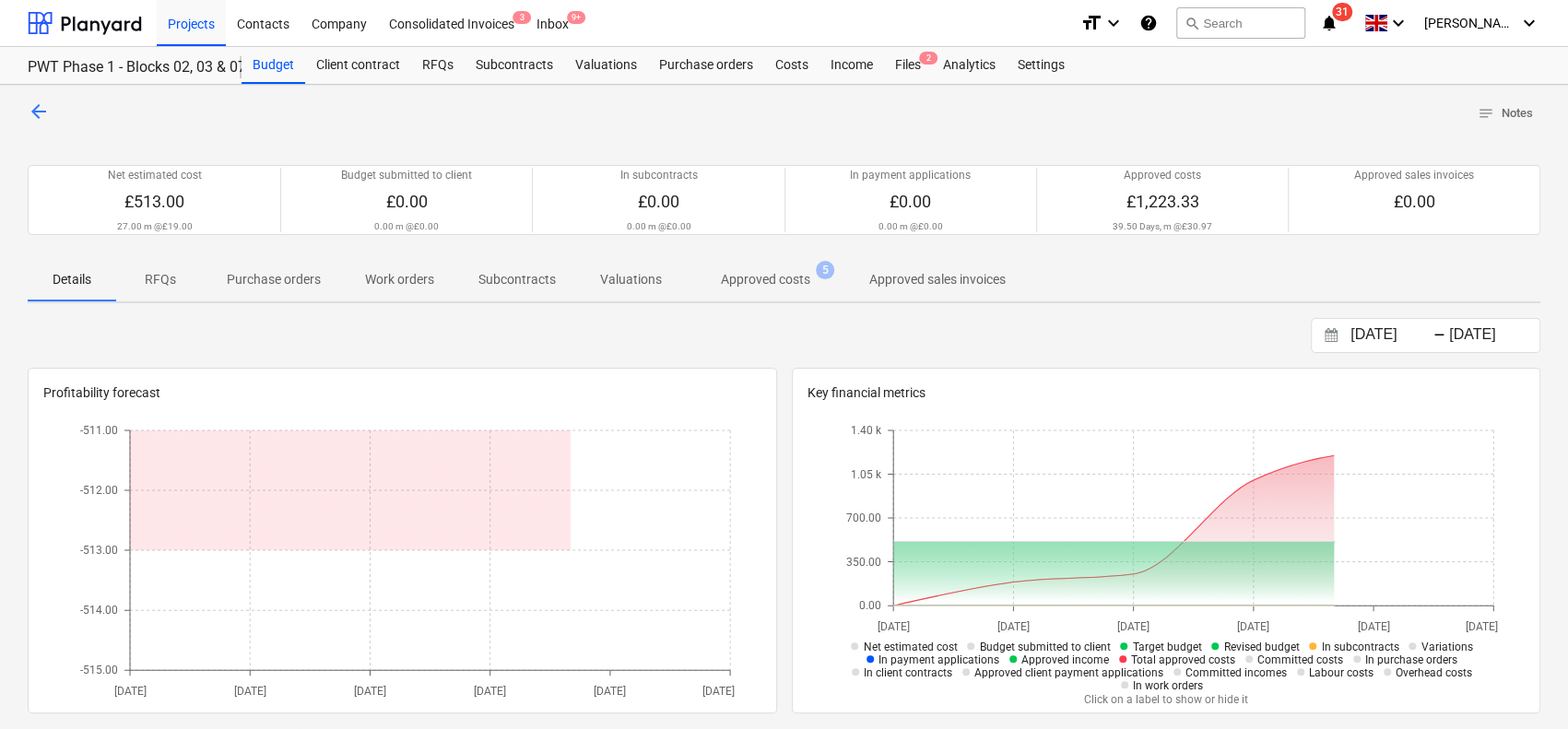
click at [749, 260] on button "Approved costs 5" at bounding box center [766, 280] width 163 height 45
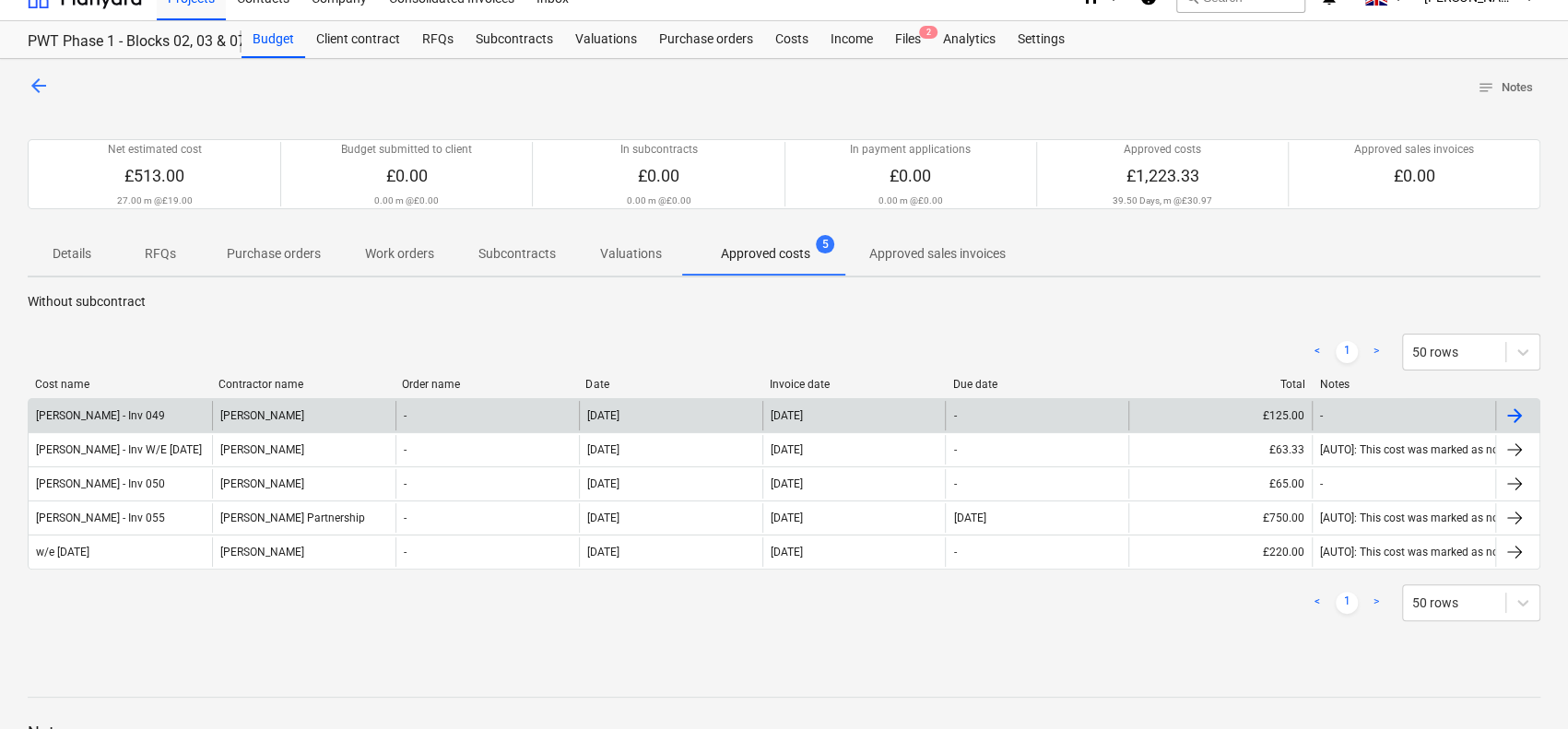
scroll to position [92, 0]
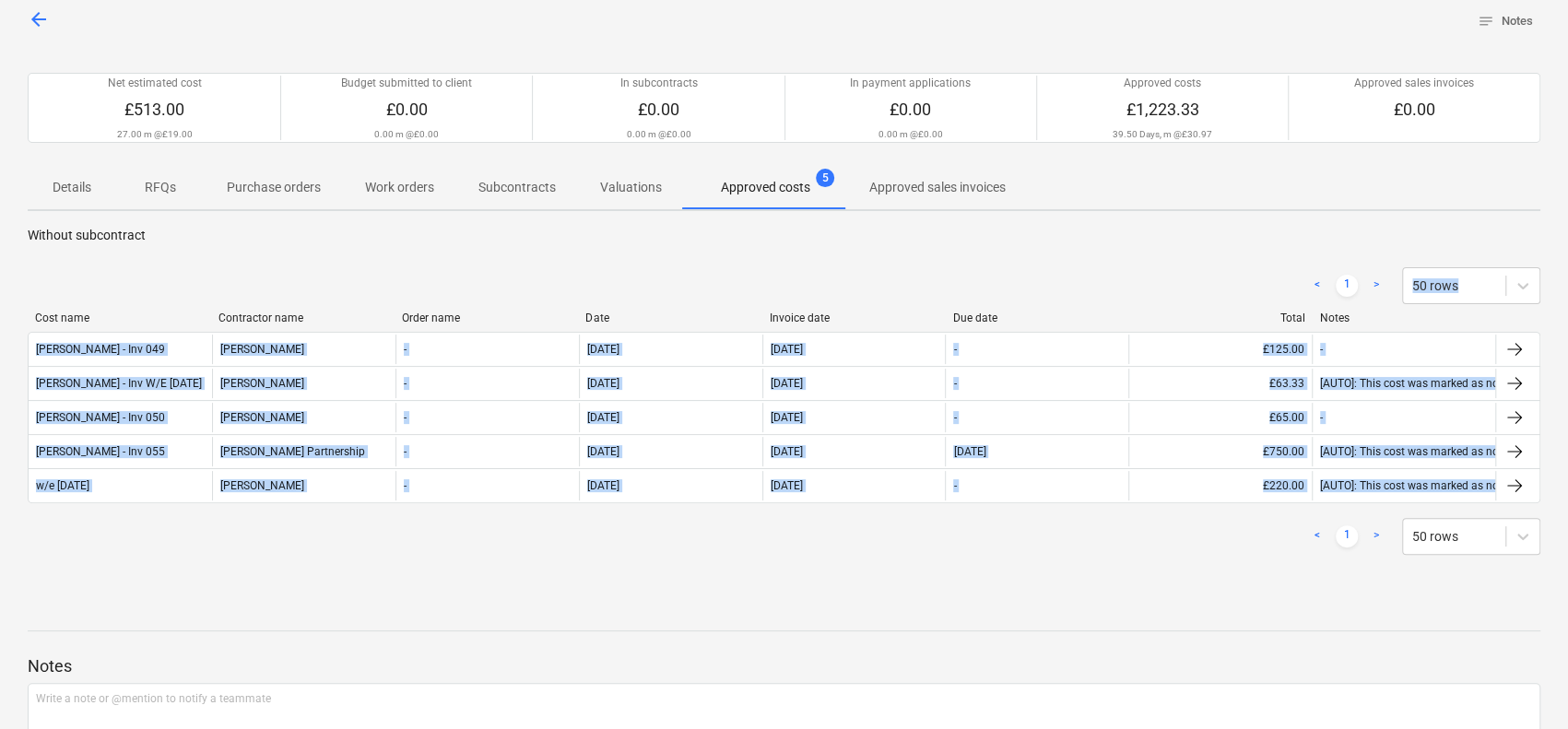
drag, startPoint x: 446, startPoint y: 263, endPoint x: 468, endPoint y: 558, distance: 295.8
click at [468, 558] on div "< 1 > 50 rows Cost name Contractor name Order name Date Invoice date Due date T…" at bounding box center [783, 412] width 1513 height 332
click at [468, 558] on div "< 1 > 50 rows" at bounding box center [783, 536] width 1513 height 51
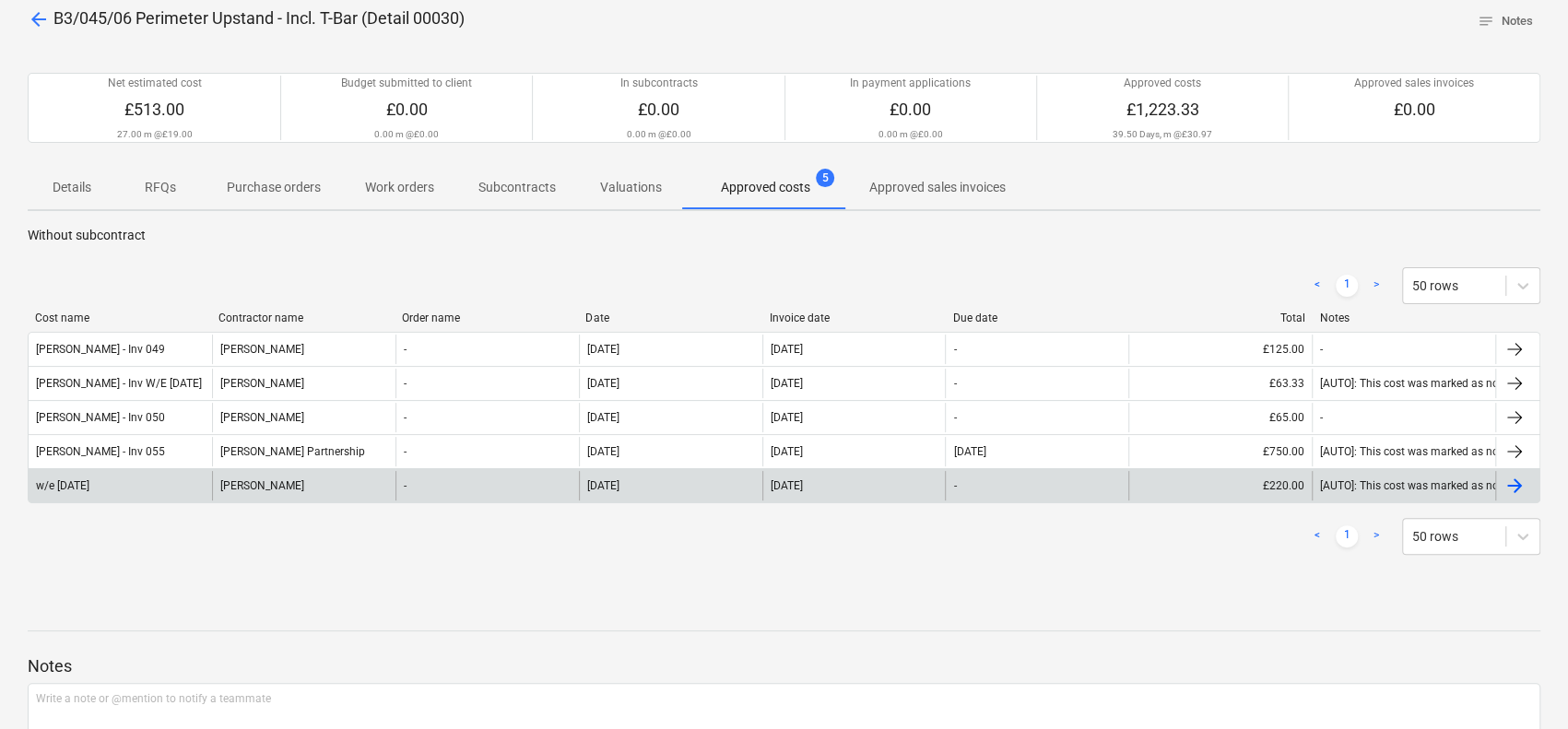
click at [276, 480] on div "Dan Costin" at bounding box center [303, 485] width 183 height 29
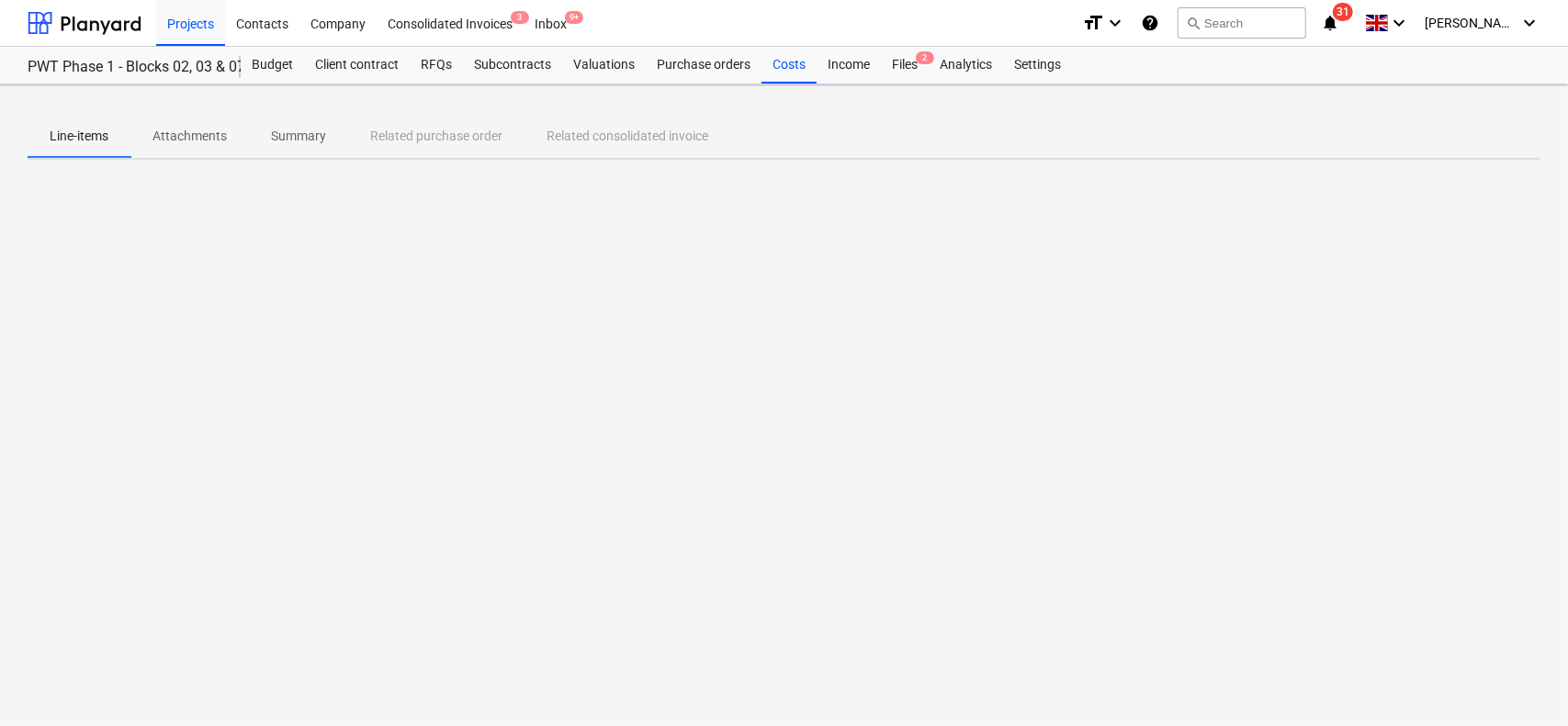
click at [194, 121] on span "Attachments" at bounding box center [190, 135] width 119 height 30
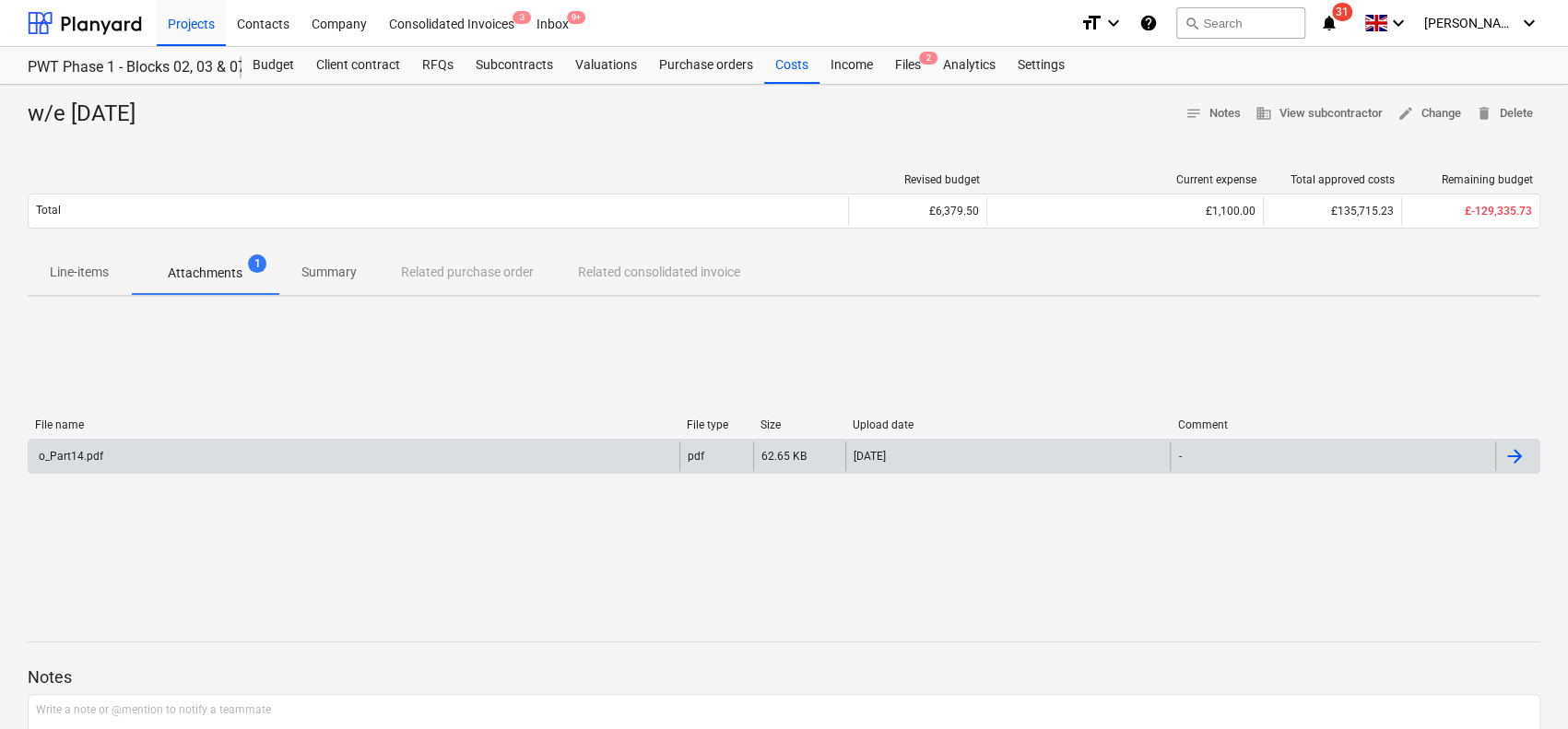
click at [229, 447] on div "o_Part14.pdf" at bounding box center [353, 456] width 651 height 29
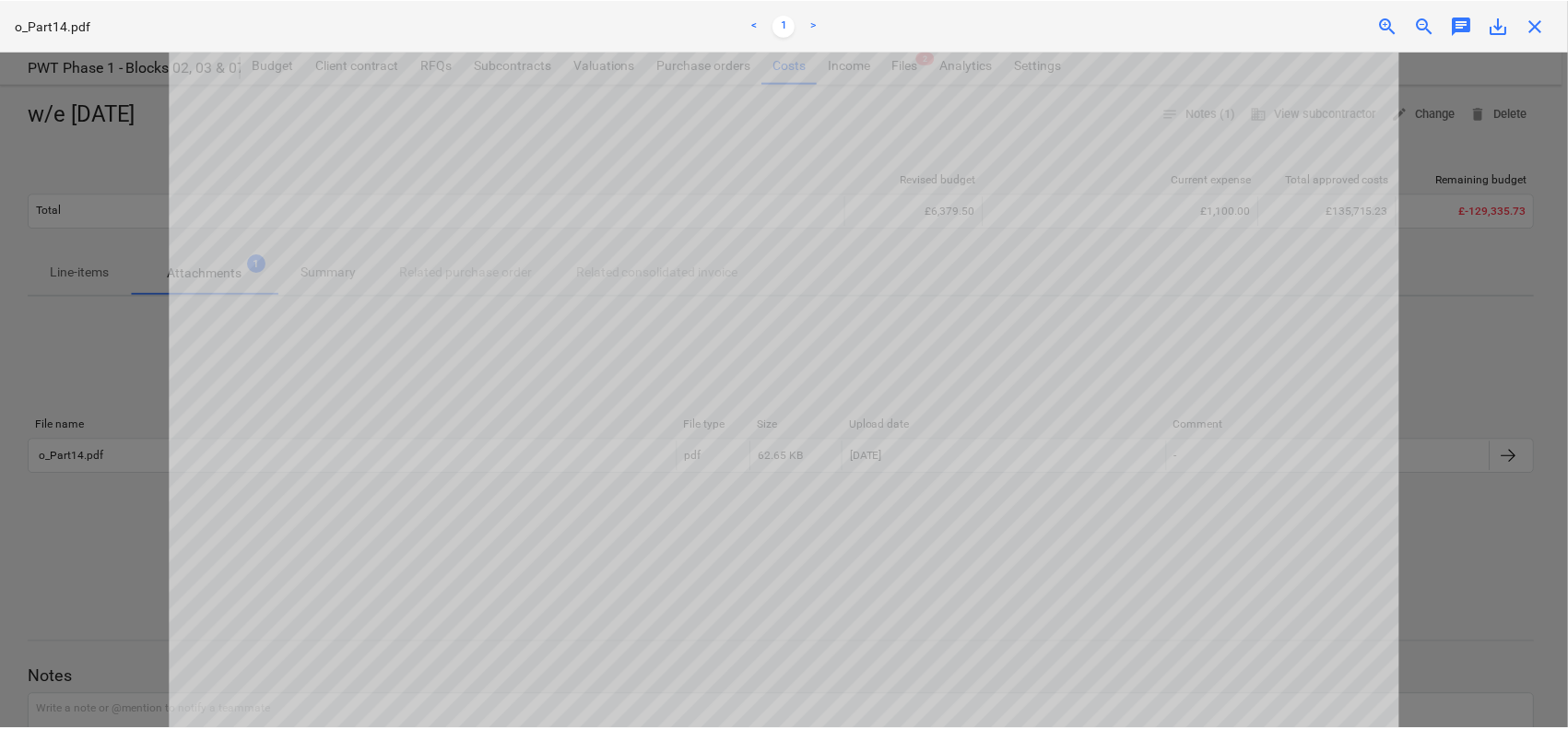
scroll to position [277, 0]
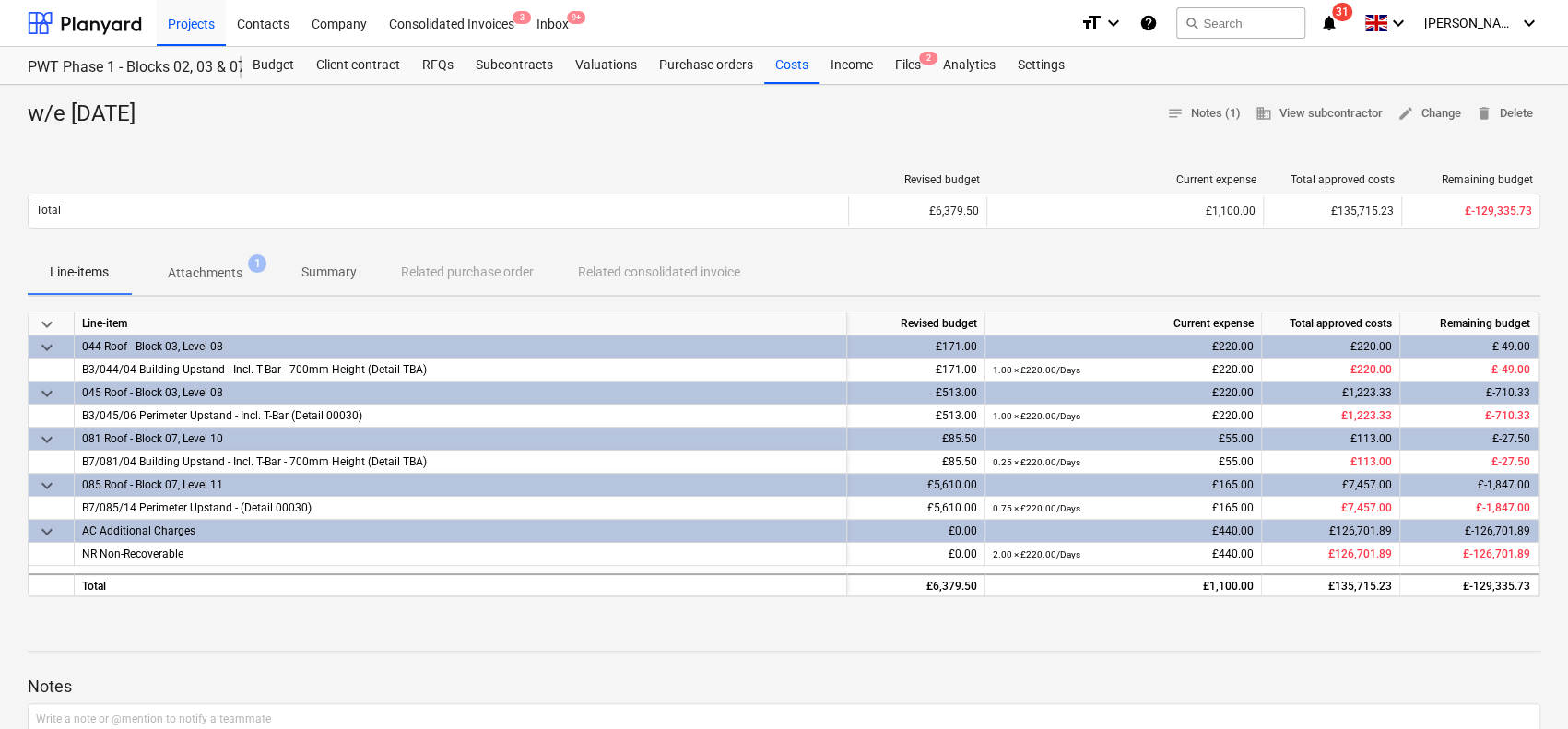
scroll to position [92, 0]
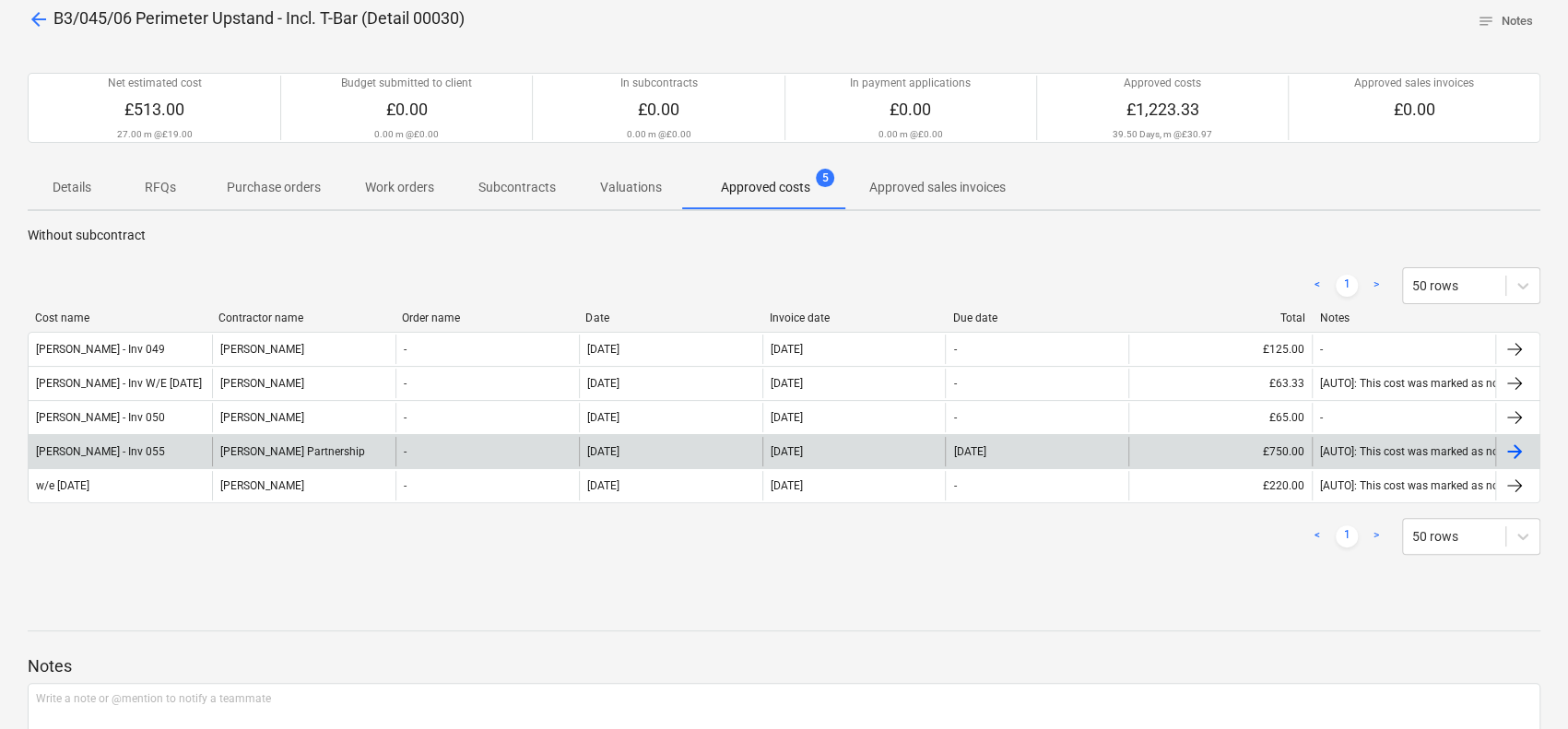
click at [324, 459] on div "Bielik Partnership" at bounding box center [303, 451] width 183 height 29
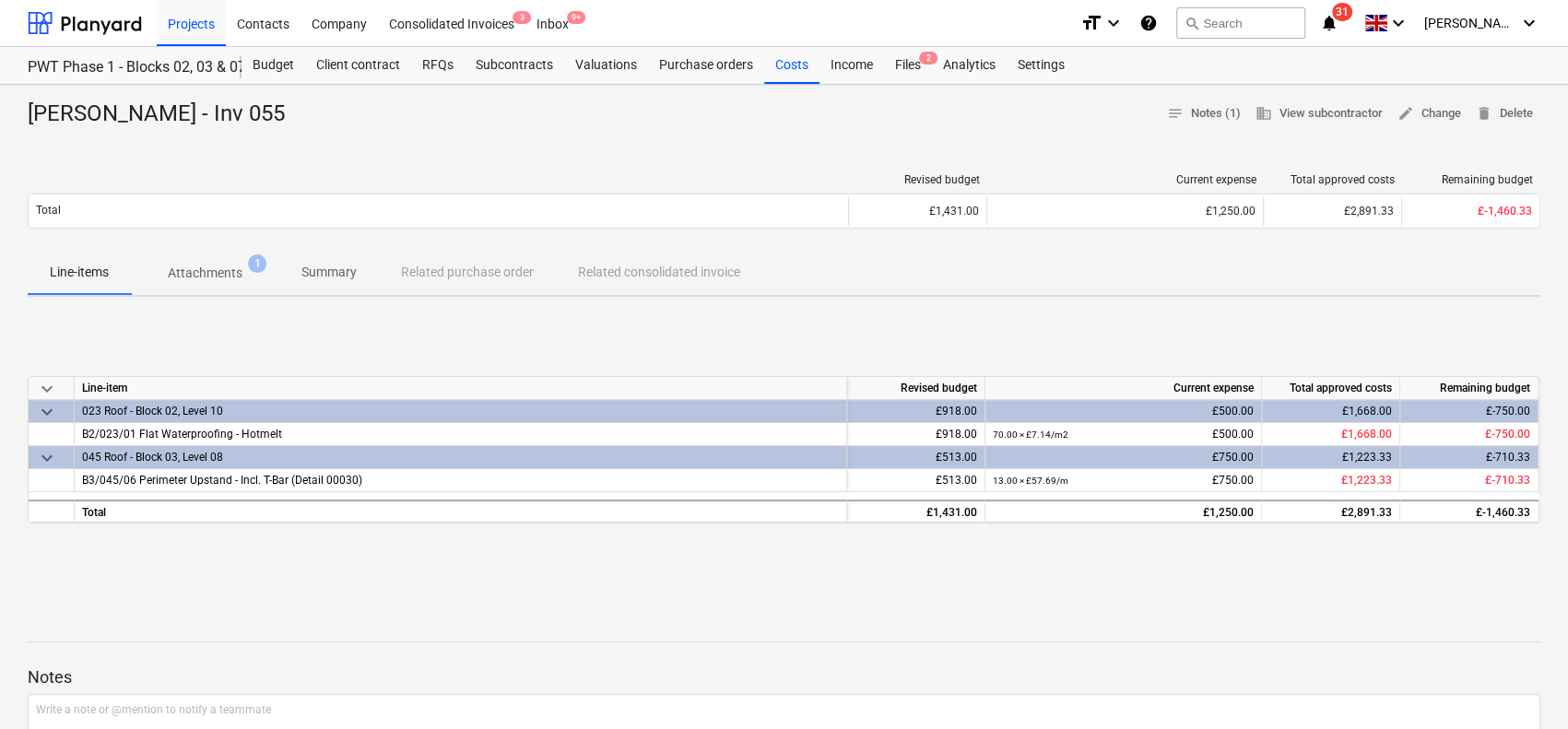
click at [206, 265] on p "Attachments" at bounding box center [205, 274] width 75 height 19
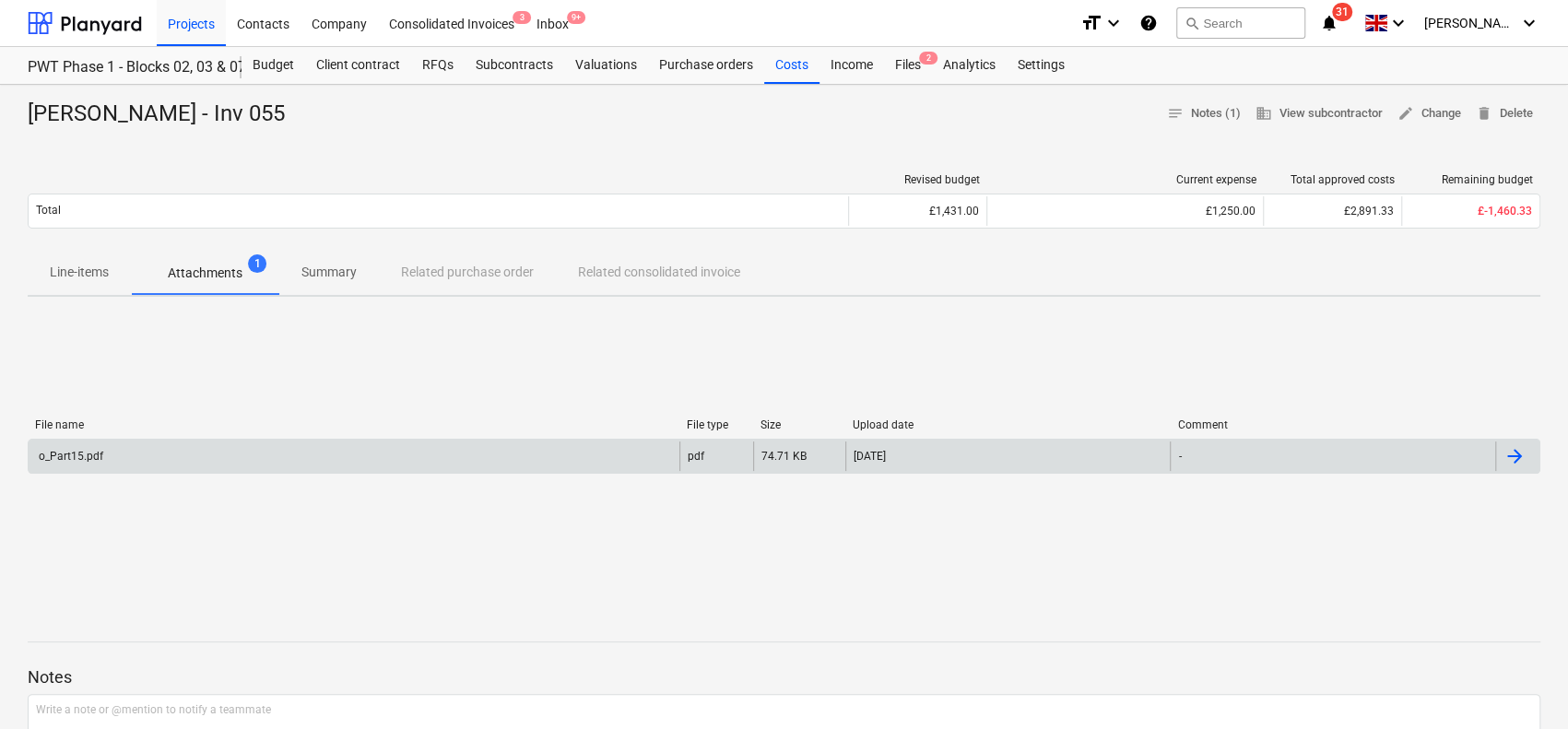
click at [245, 440] on div "o_Part15.pdf pdf 74.71 KB 09.07.2025 -" at bounding box center [783, 456] width 1513 height 35
click at [242, 457] on div "o_Part15.pdf" at bounding box center [353, 456] width 651 height 29
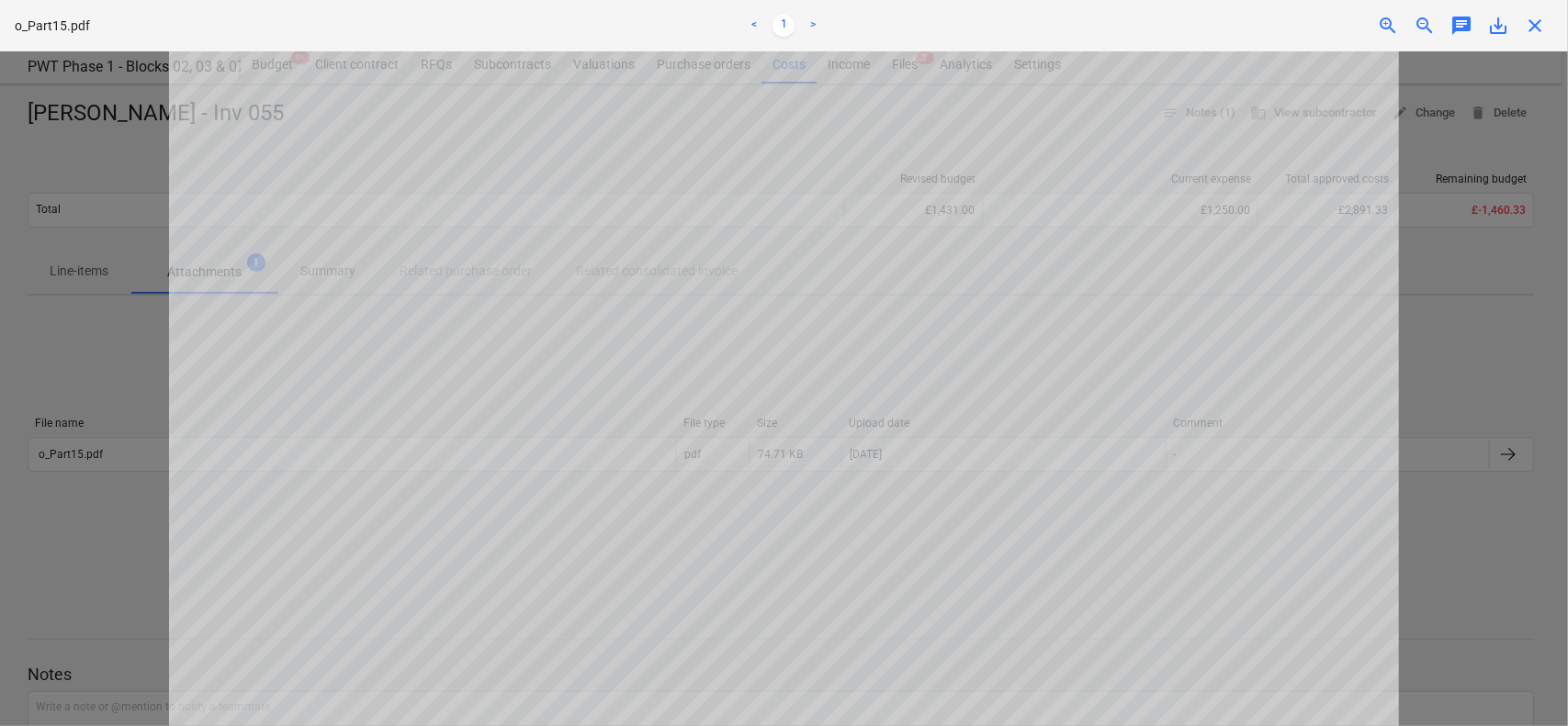
scroll to position [1067, 0]
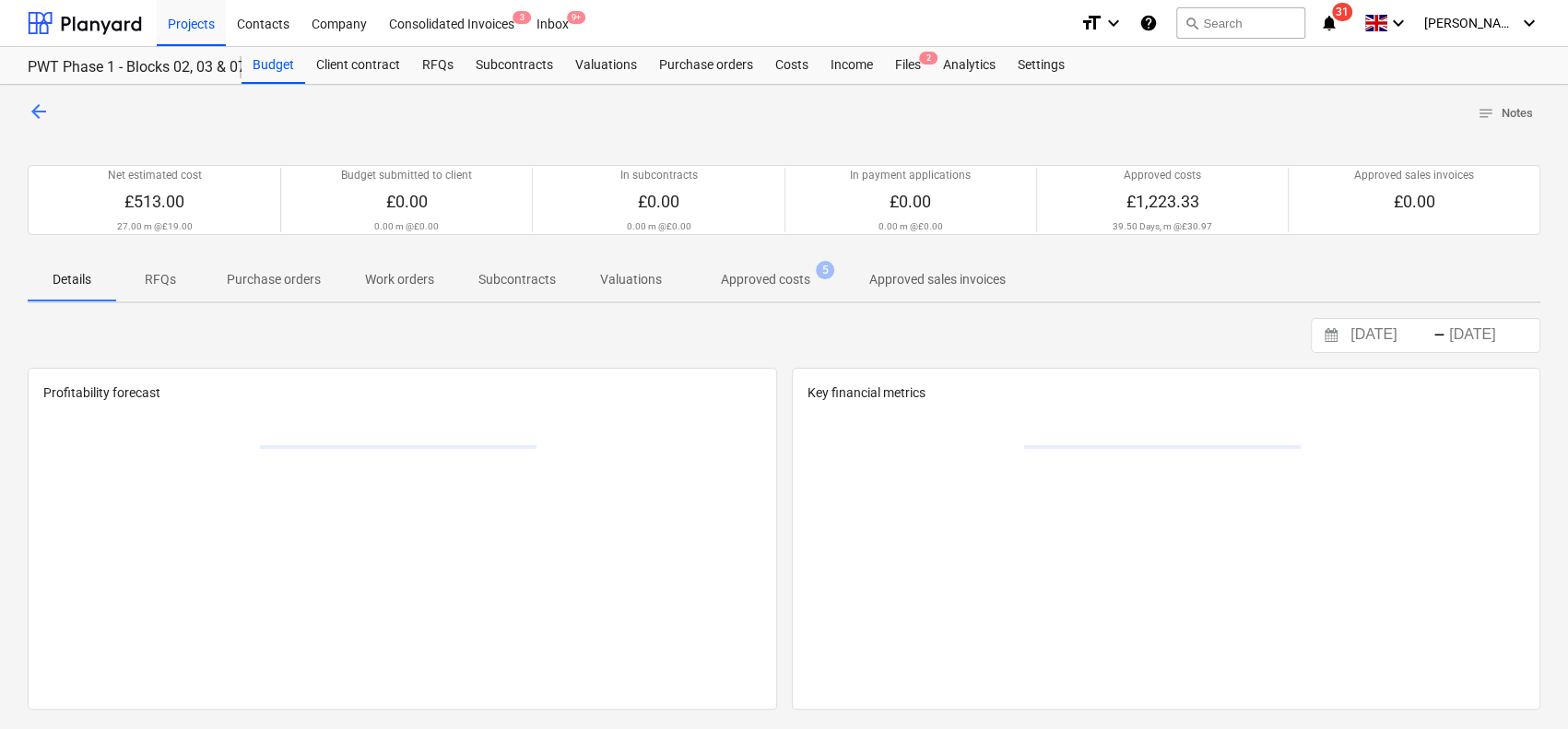
click at [800, 274] on p "Approved costs" at bounding box center [766, 280] width 89 height 19
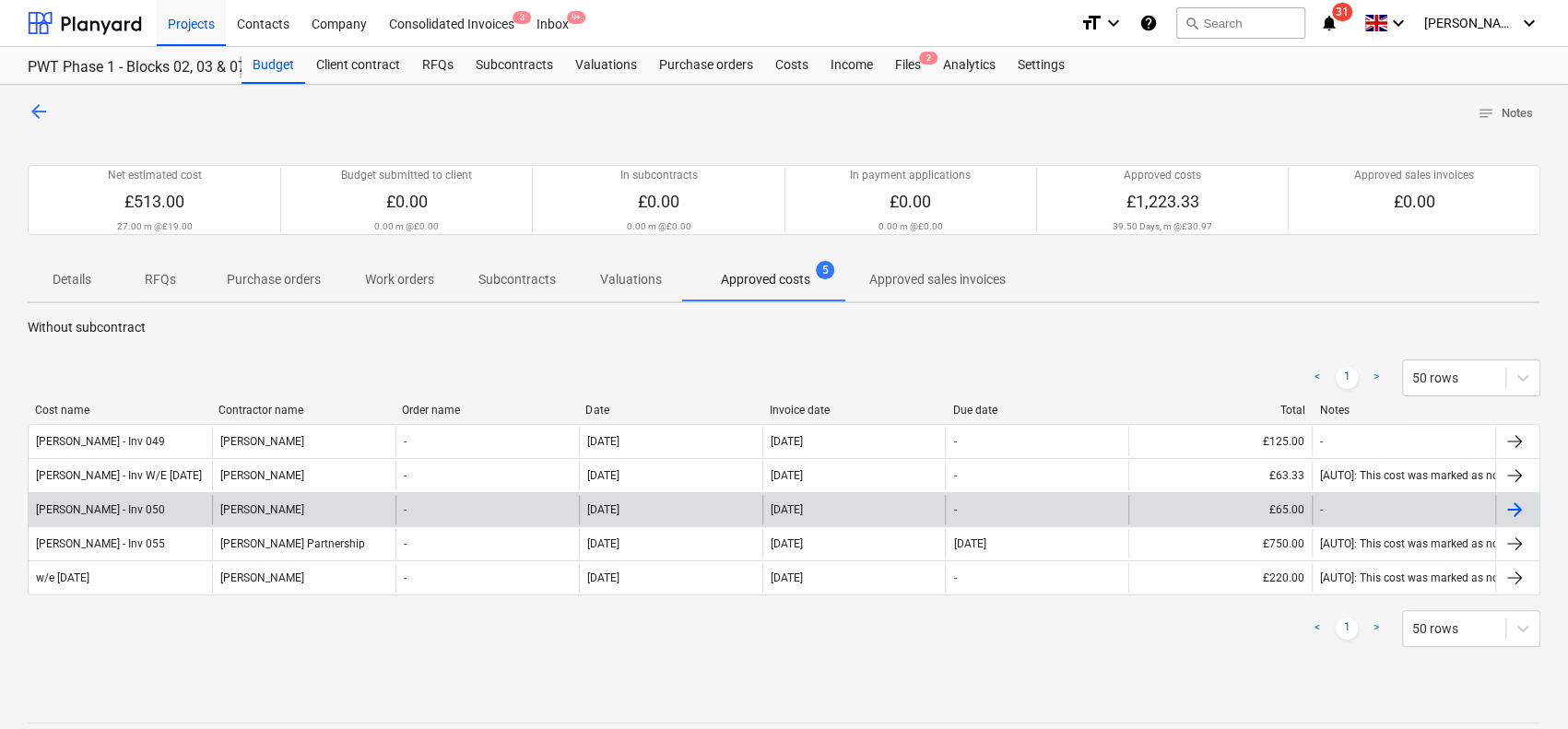
click at [660, 511] on div "[DATE]" at bounding box center [670, 510] width 183 height 29
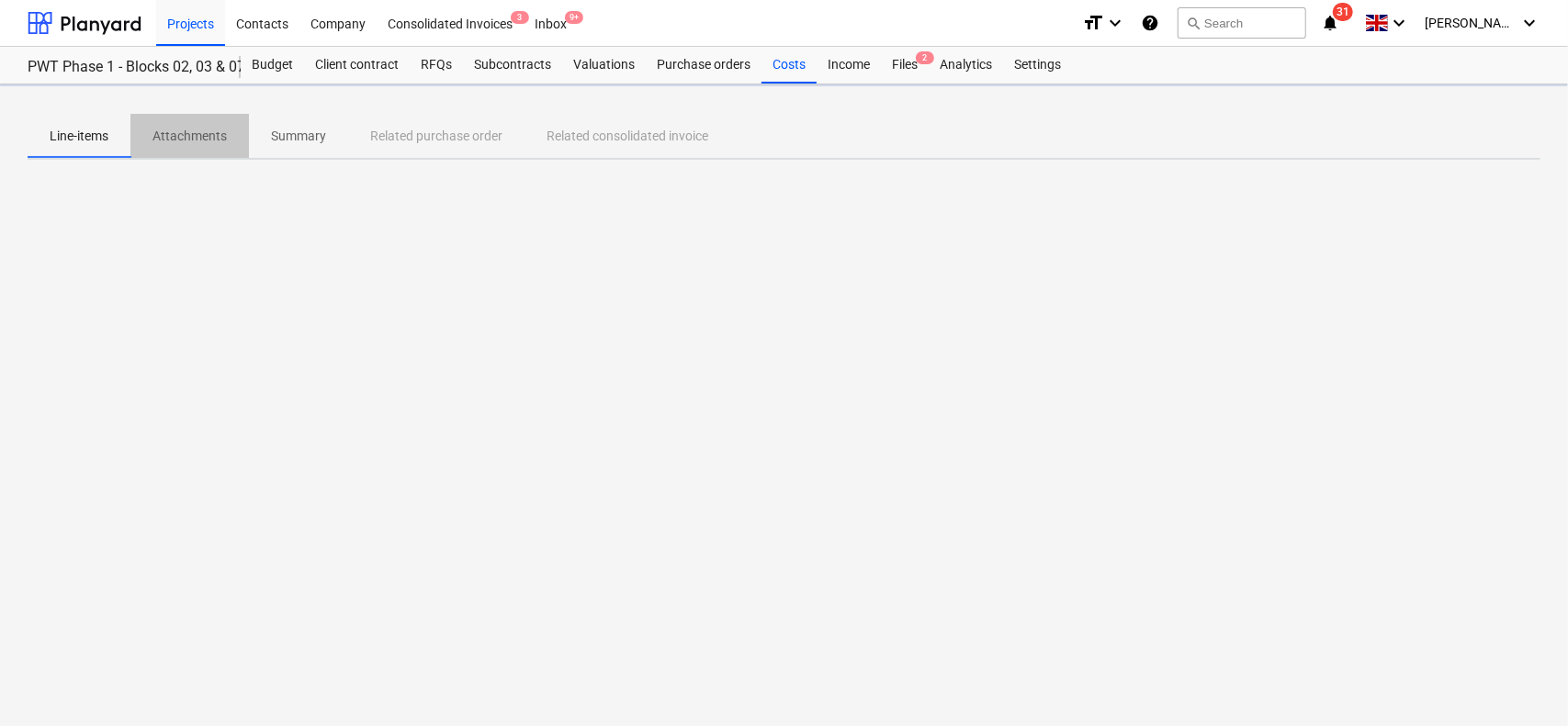
click at [200, 145] on span "Attachments" at bounding box center [190, 135] width 119 height 30
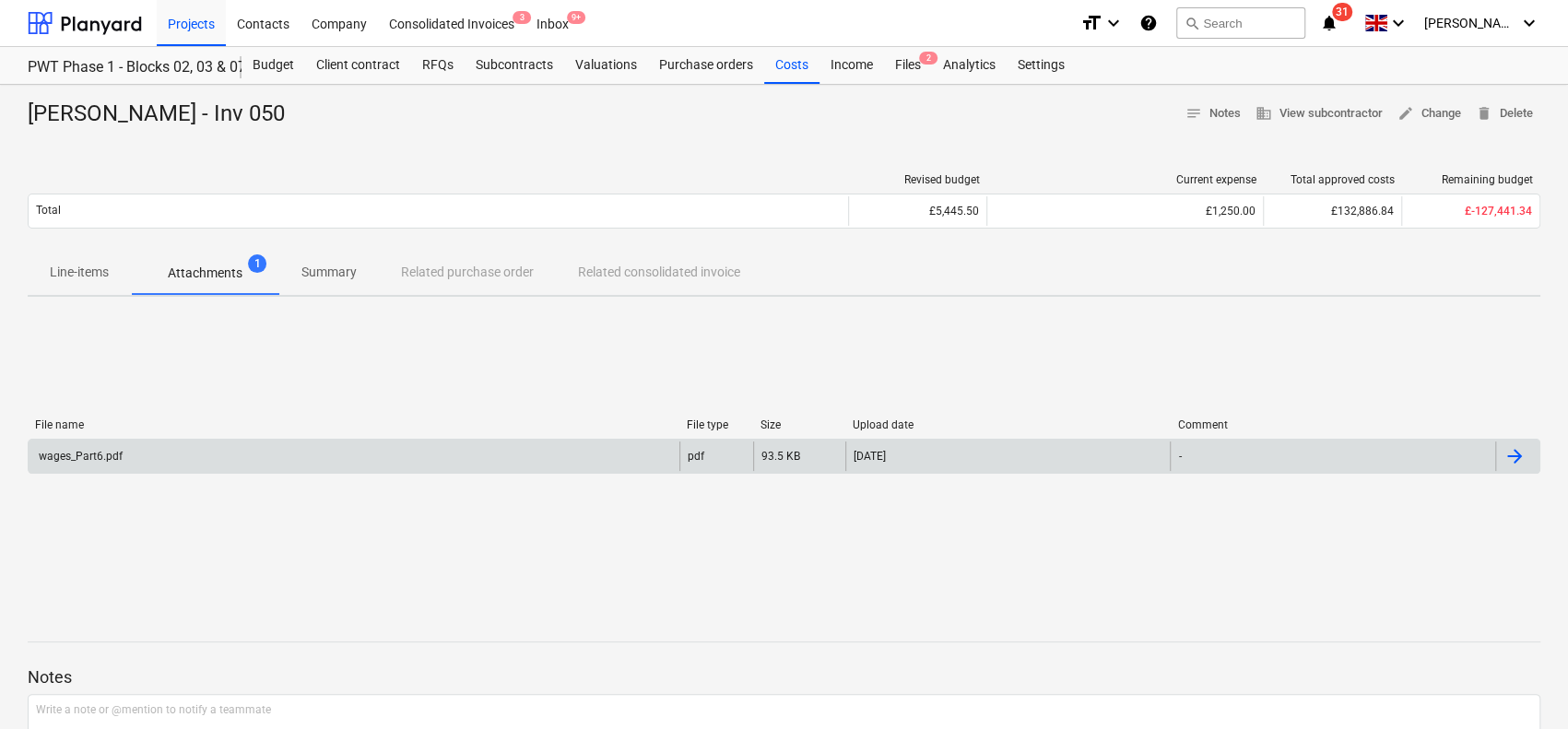
click at [430, 445] on div "wages_Part6.pdf" at bounding box center [353, 456] width 651 height 29
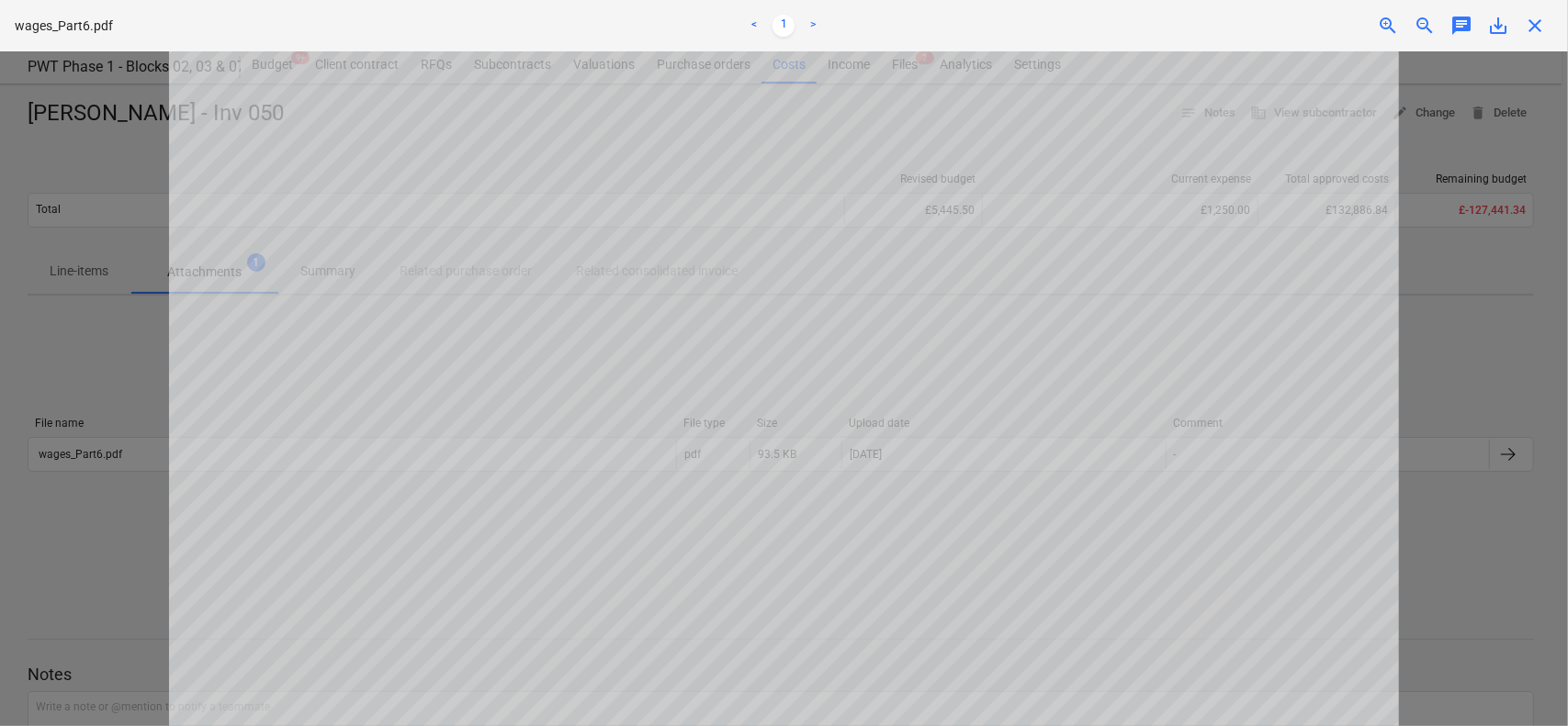
scroll to position [604, 0]
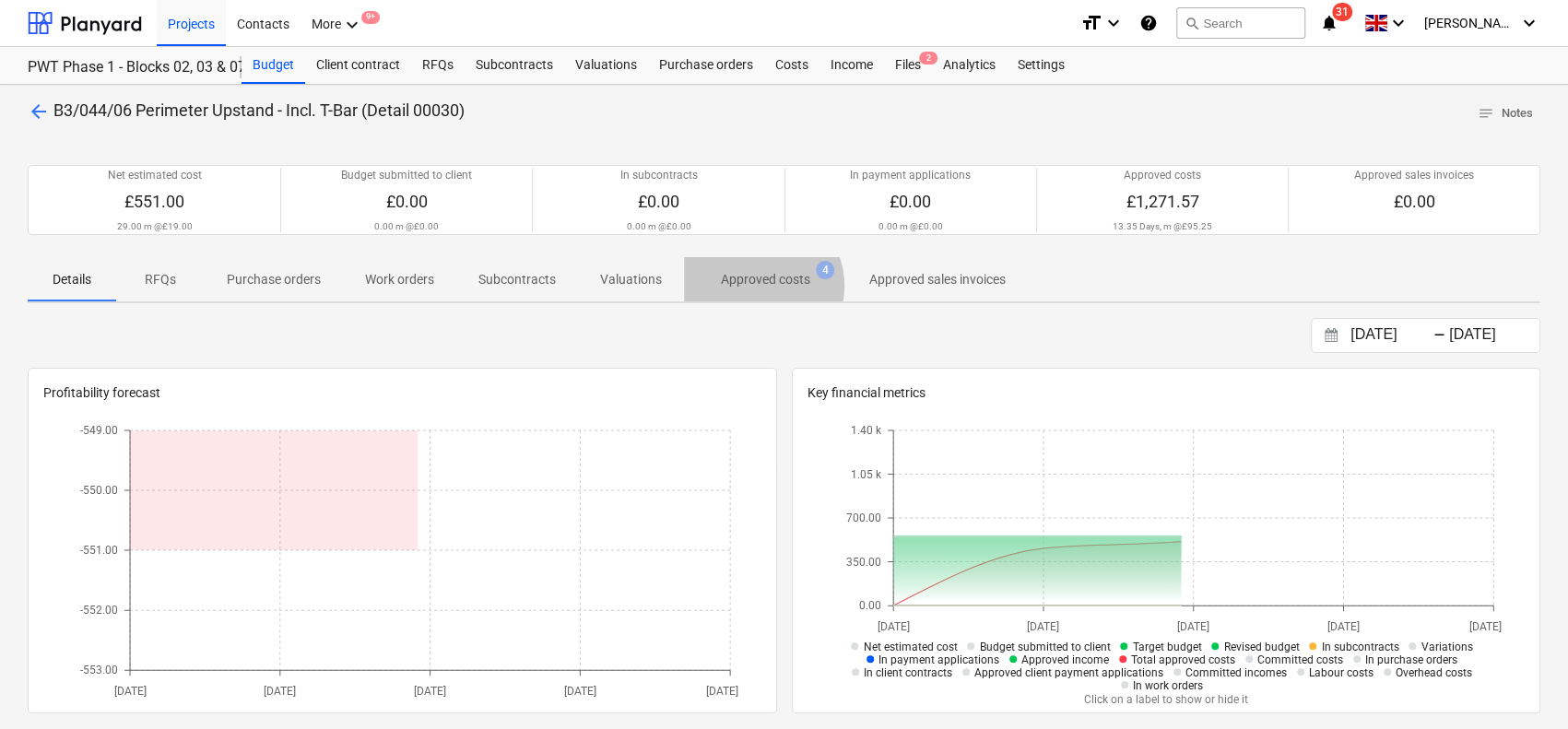
click at [725, 285] on p "Approved costs" at bounding box center [766, 280] width 89 height 19
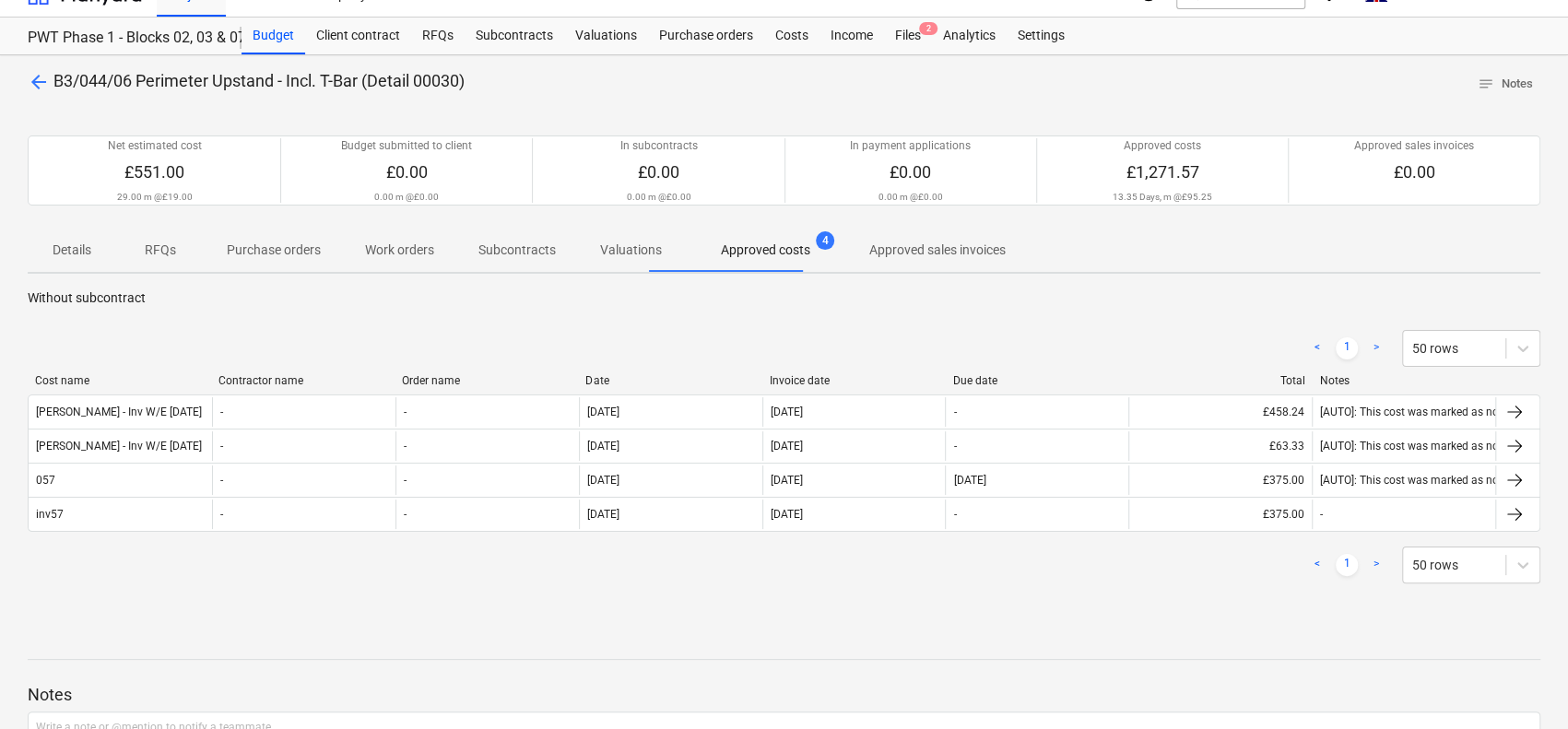
scroll to position [92, 0]
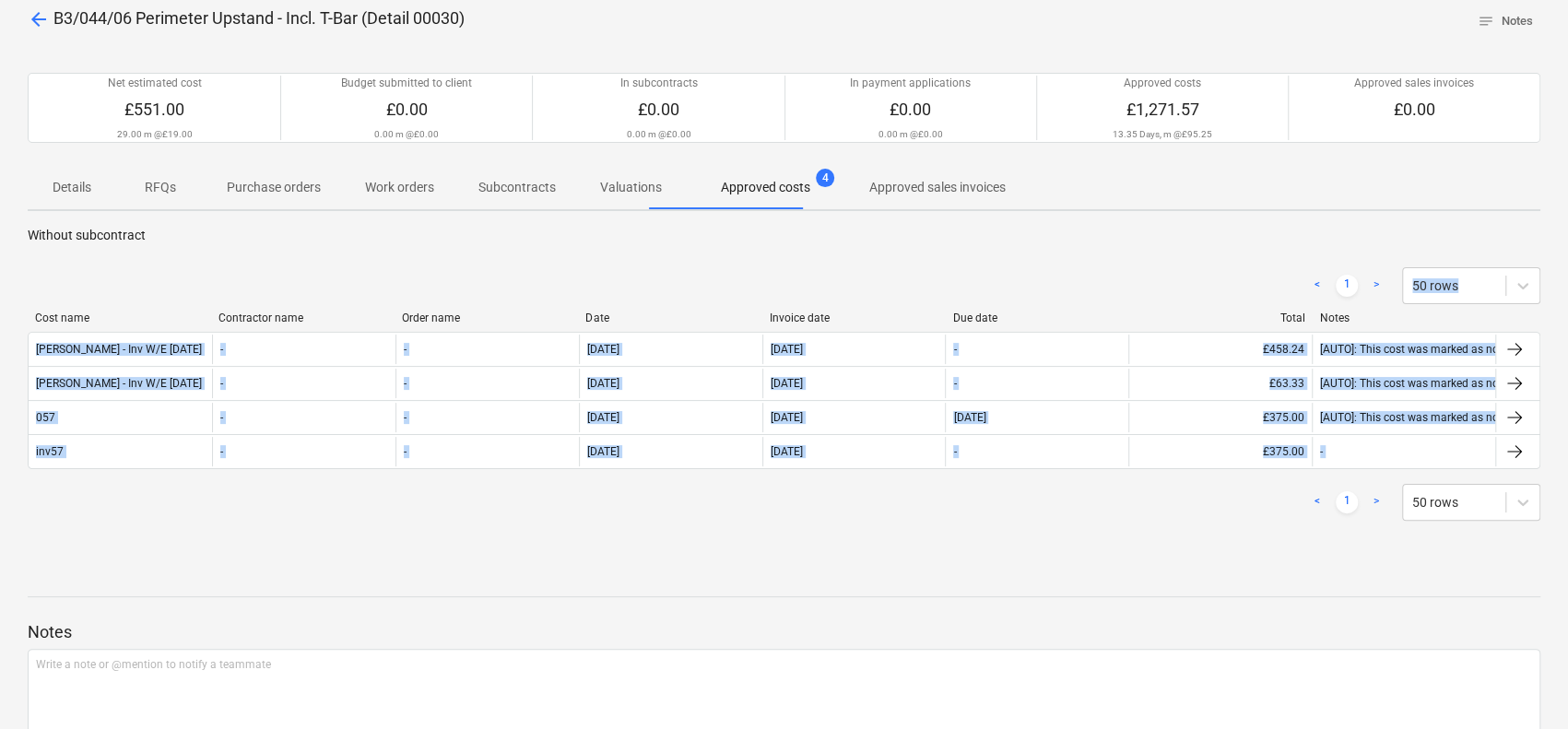
drag, startPoint x: 379, startPoint y: 266, endPoint x: 827, endPoint y: 537, distance: 523.6
click at [826, 537] on div "< 1 > 50 rows Cost name Contractor name Order name Date Invoice date Due date T…" at bounding box center [783, 394] width 1513 height 298
click at [827, 537] on div "< 1 > 50 rows Cost name Contractor name Order name Date Invoice date Due date T…" at bounding box center [783, 394] width 1513 height 298
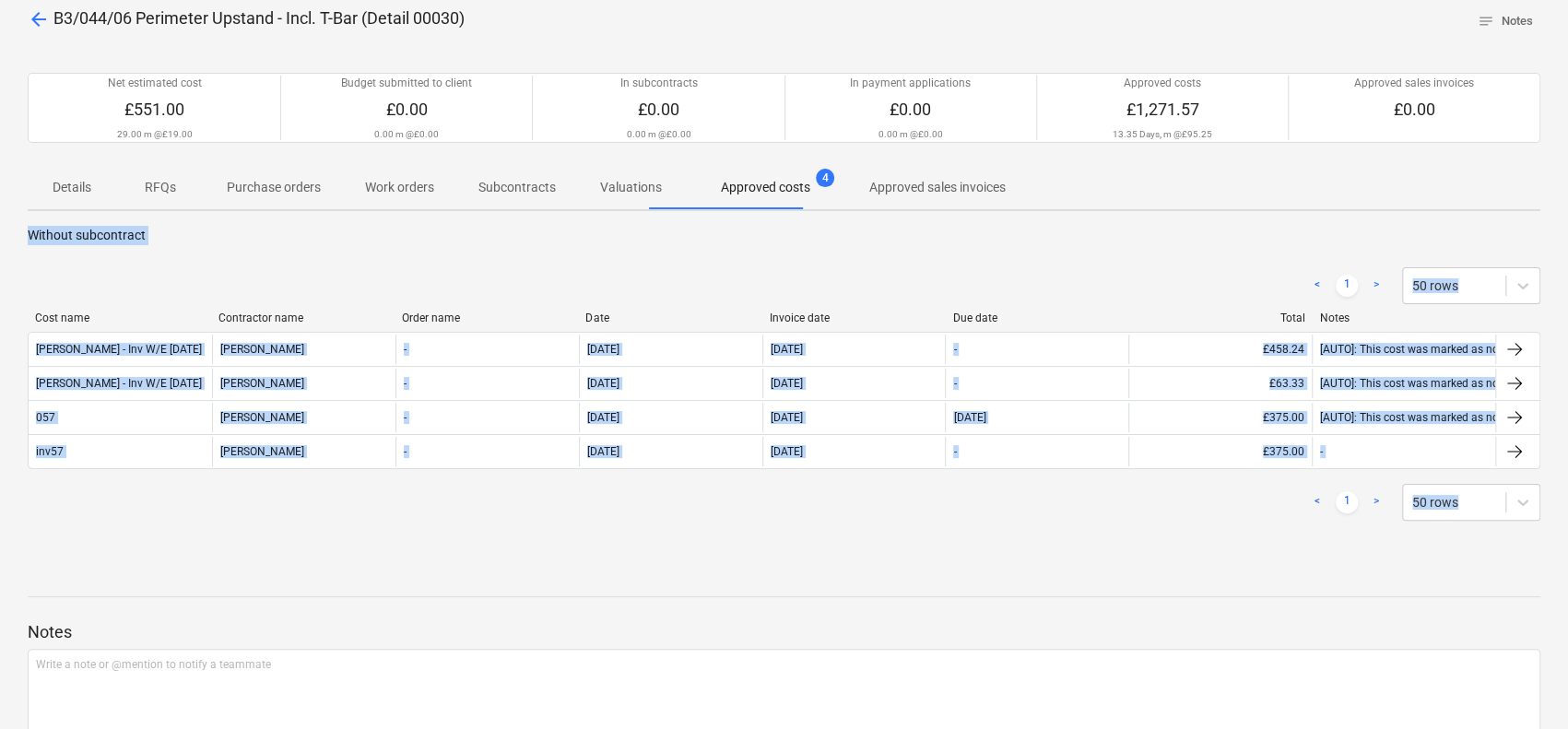
drag, startPoint x: 833, startPoint y: 588, endPoint x: 109, endPoint y: 167, distance: 837.5
click at [109, 167] on div "arrow_back B3/044/06 Perimeter Upstand - Incl. T-Bar (Detail 00030) notes Notes…" at bounding box center [784, 412] width 1568 height 839
click at [121, 246] on div "< 1 > 50 rows Cost name Contractor name Order name Date Invoice date Due date T…" at bounding box center [783, 394] width 1513 height 298
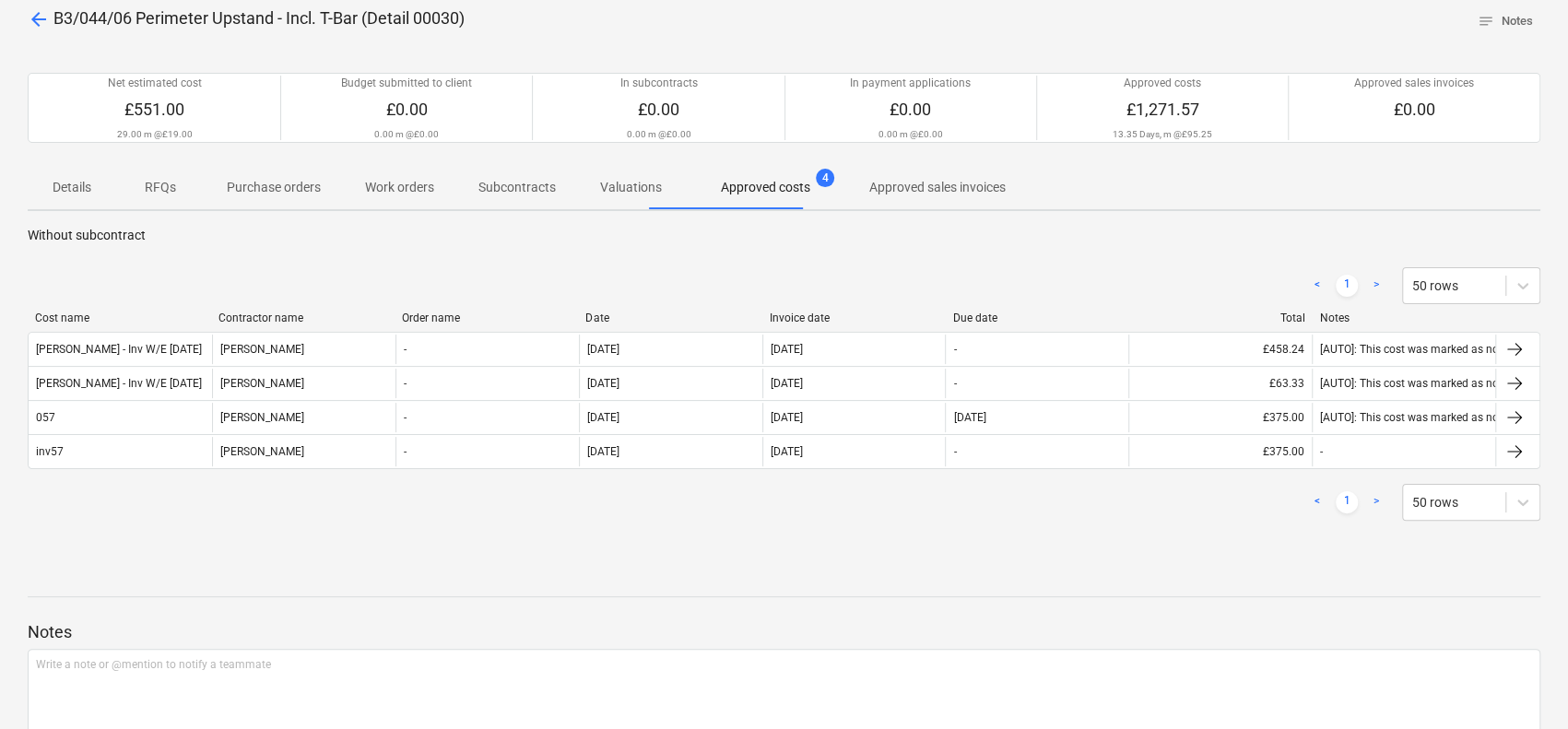
click at [129, 235] on p "Without subcontract" at bounding box center [783, 236] width 1513 height 19
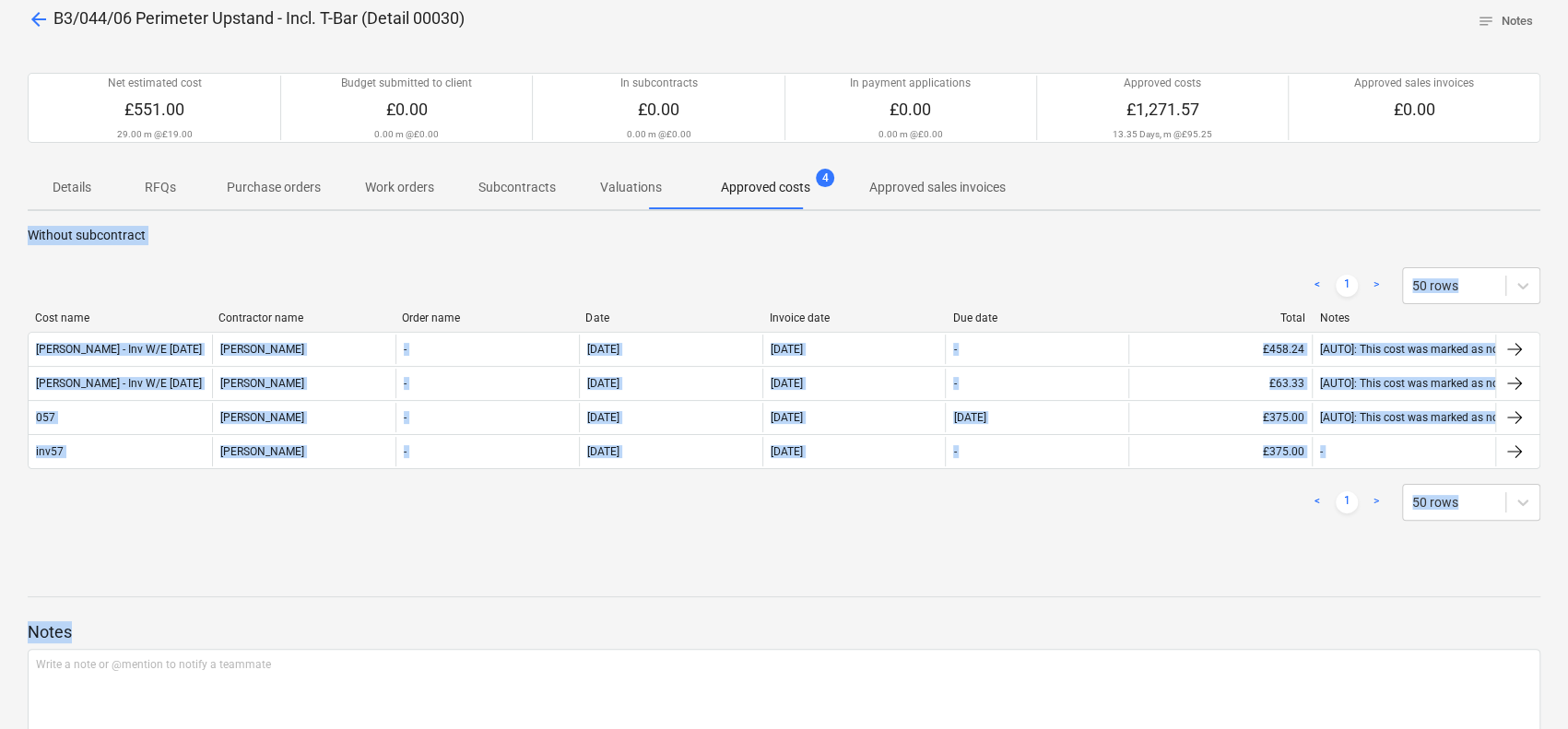
drag, startPoint x: 129, startPoint y: 235, endPoint x: 515, endPoint y: 624, distance: 548.0
click at [515, 624] on div "arrow_back B3/044/06 Perimeter Upstand - Incl. T-Bar (Detail 00030) notes Notes…" at bounding box center [784, 412] width 1568 height 839
click at [515, 624] on p "Notes" at bounding box center [783, 632] width 1513 height 22
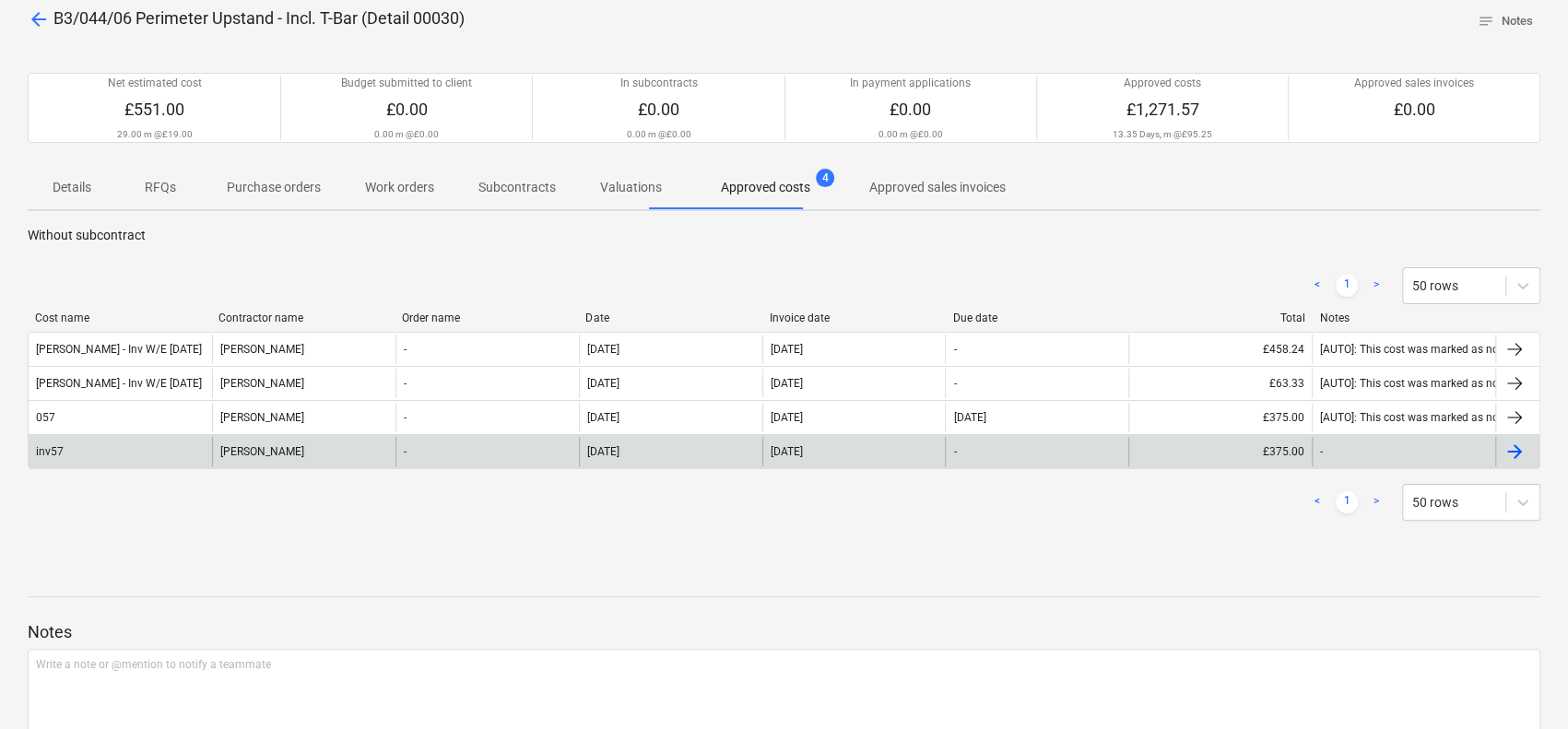
click at [273, 450] on div "Marcin Jozwiak" at bounding box center [303, 451] width 183 height 29
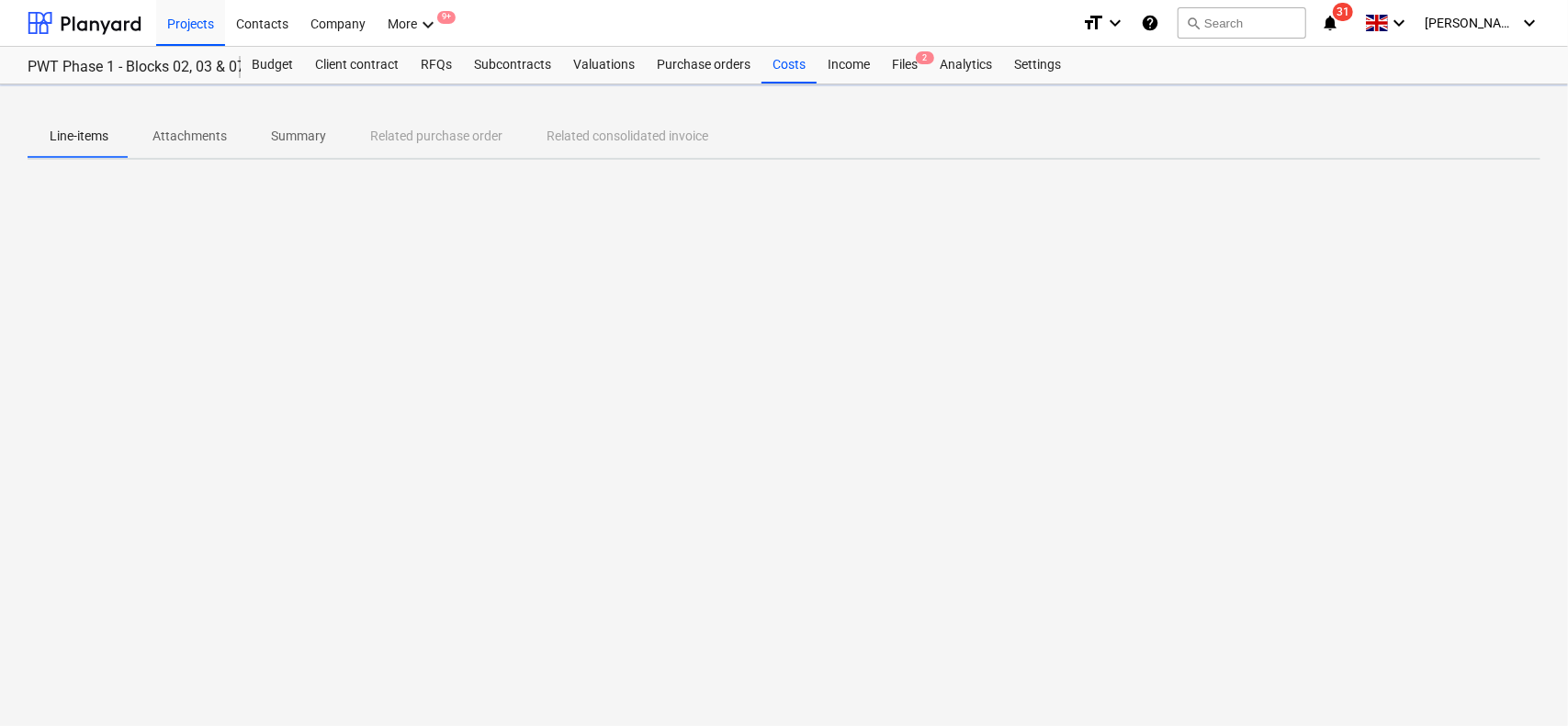
click at [206, 144] on p "Attachments" at bounding box center [190, 136] width 74 height 19
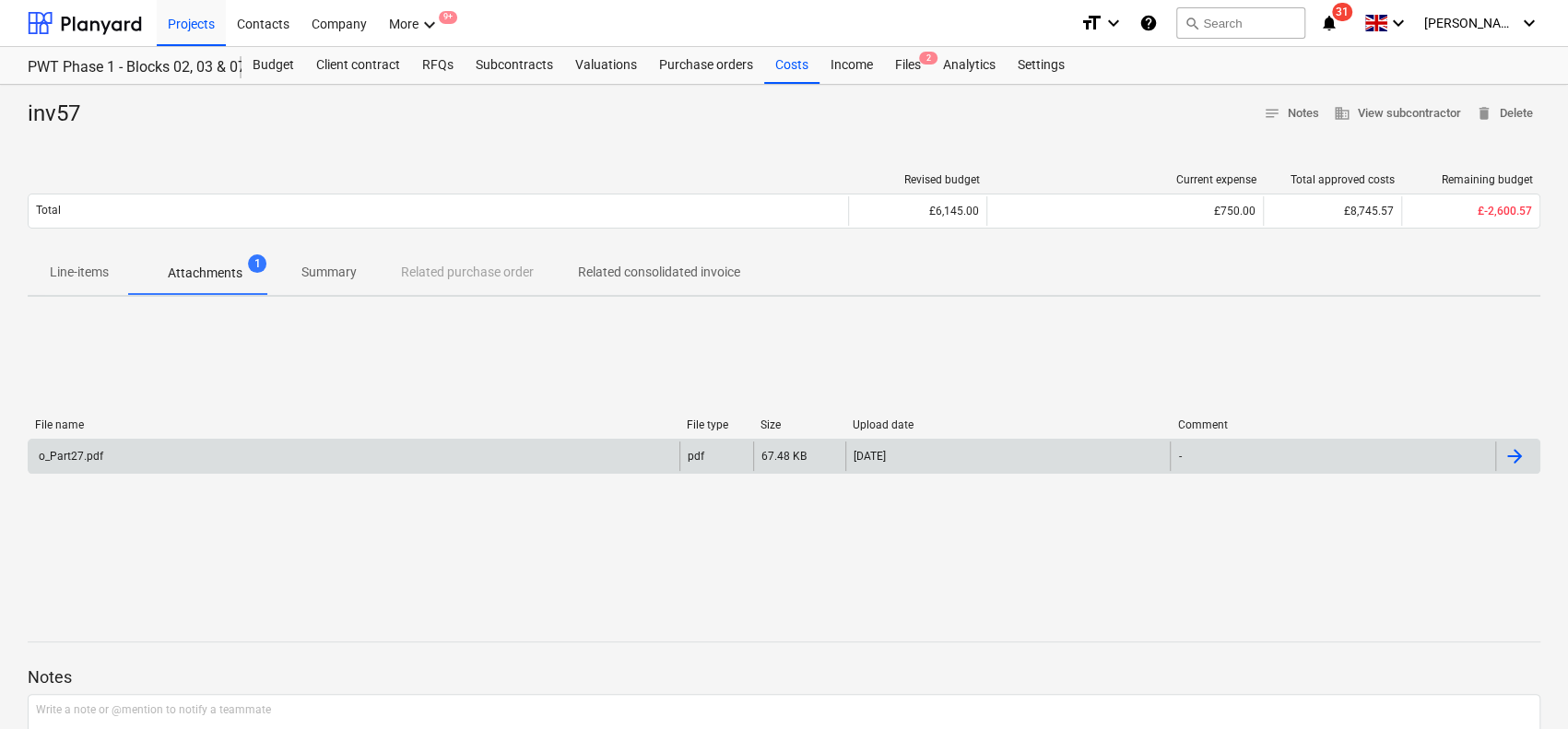
click at [295, 452] on div "o_Part27.pdf" at bounding box center [353, 456] width 651 height 29
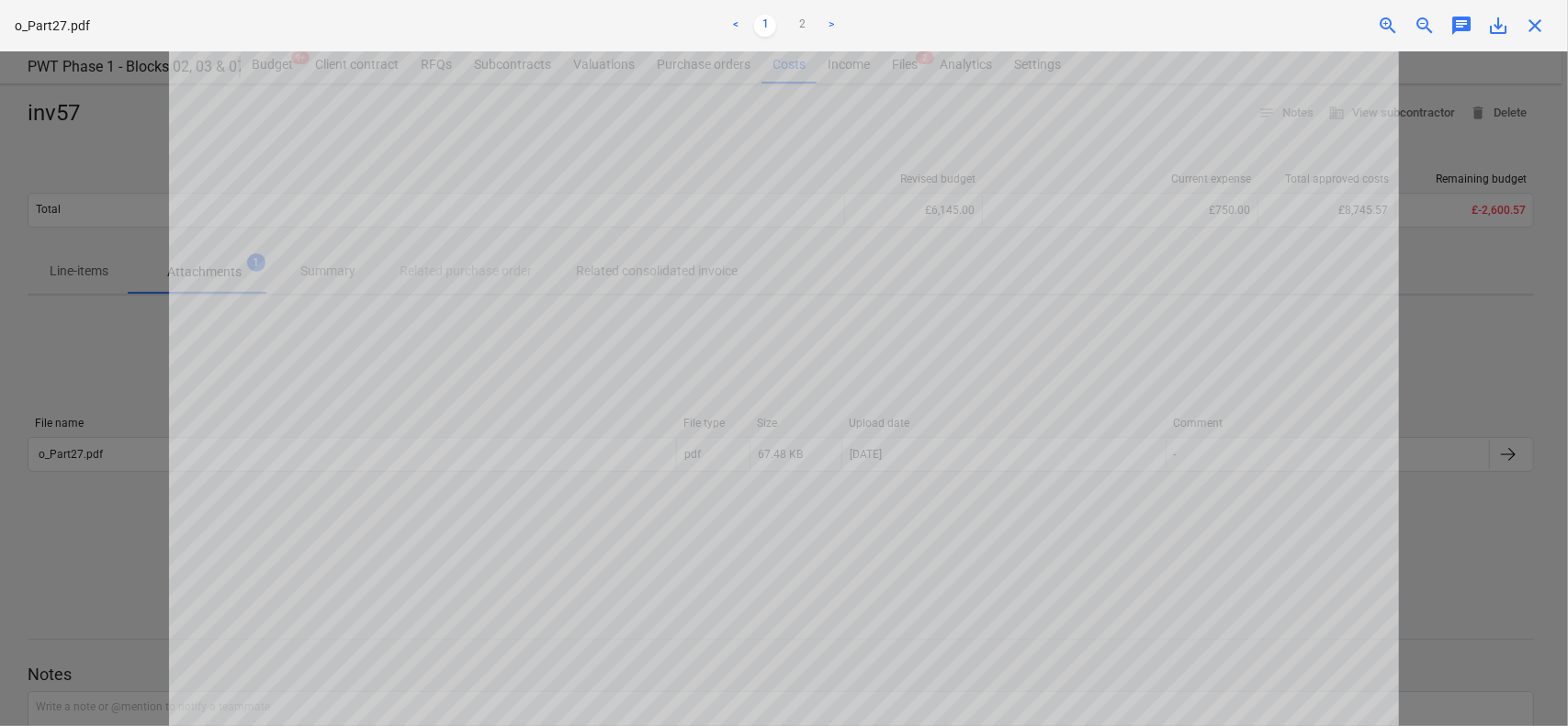
scroll to position [877, 0]
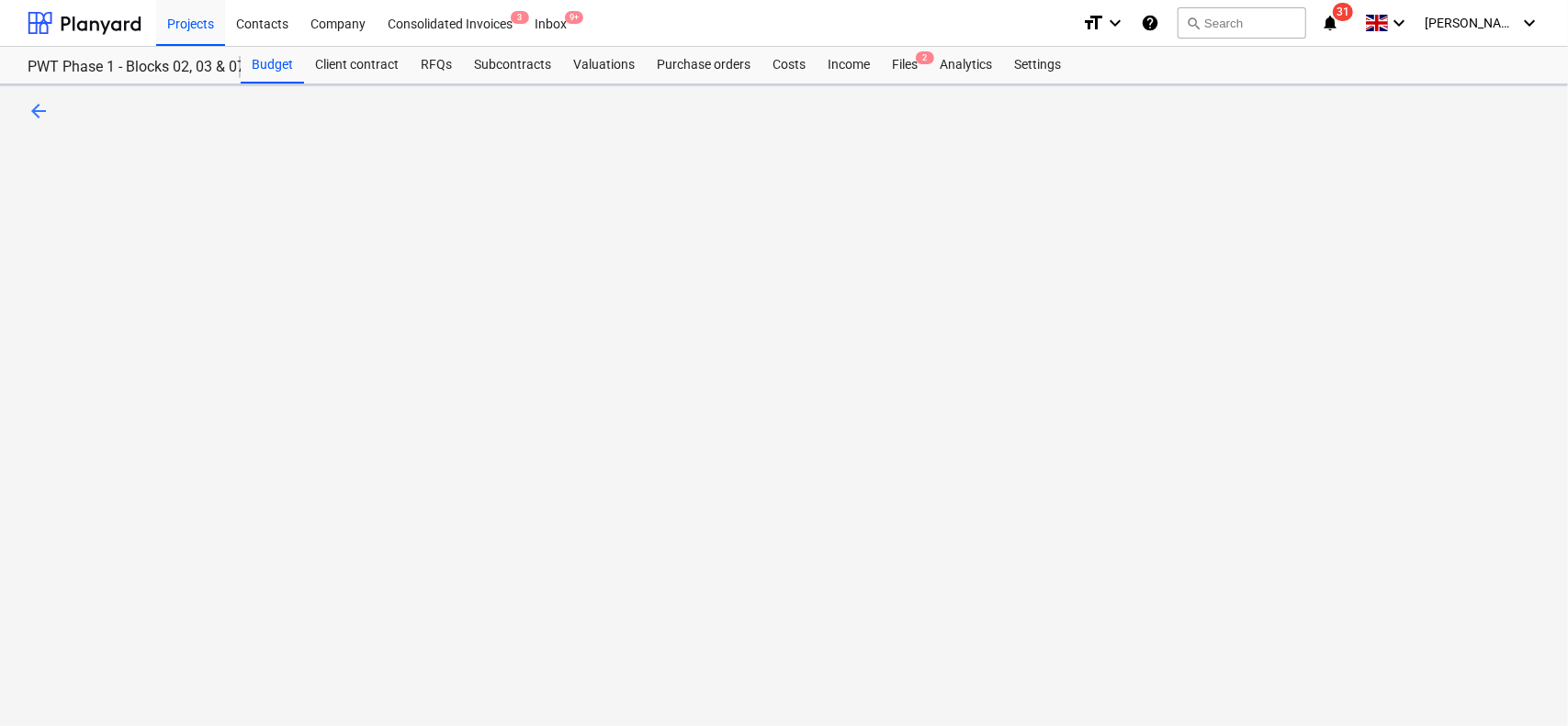
click at [1358, 21] on div "format_size keyboard_arrow_down help search Search notifications 31 keyboard_ar…" at bounding box center [1312, 22] width 459 height 45
click at [1340, 19] on icon "notifications" at bounding box center [1330, 22] width 18 height 22
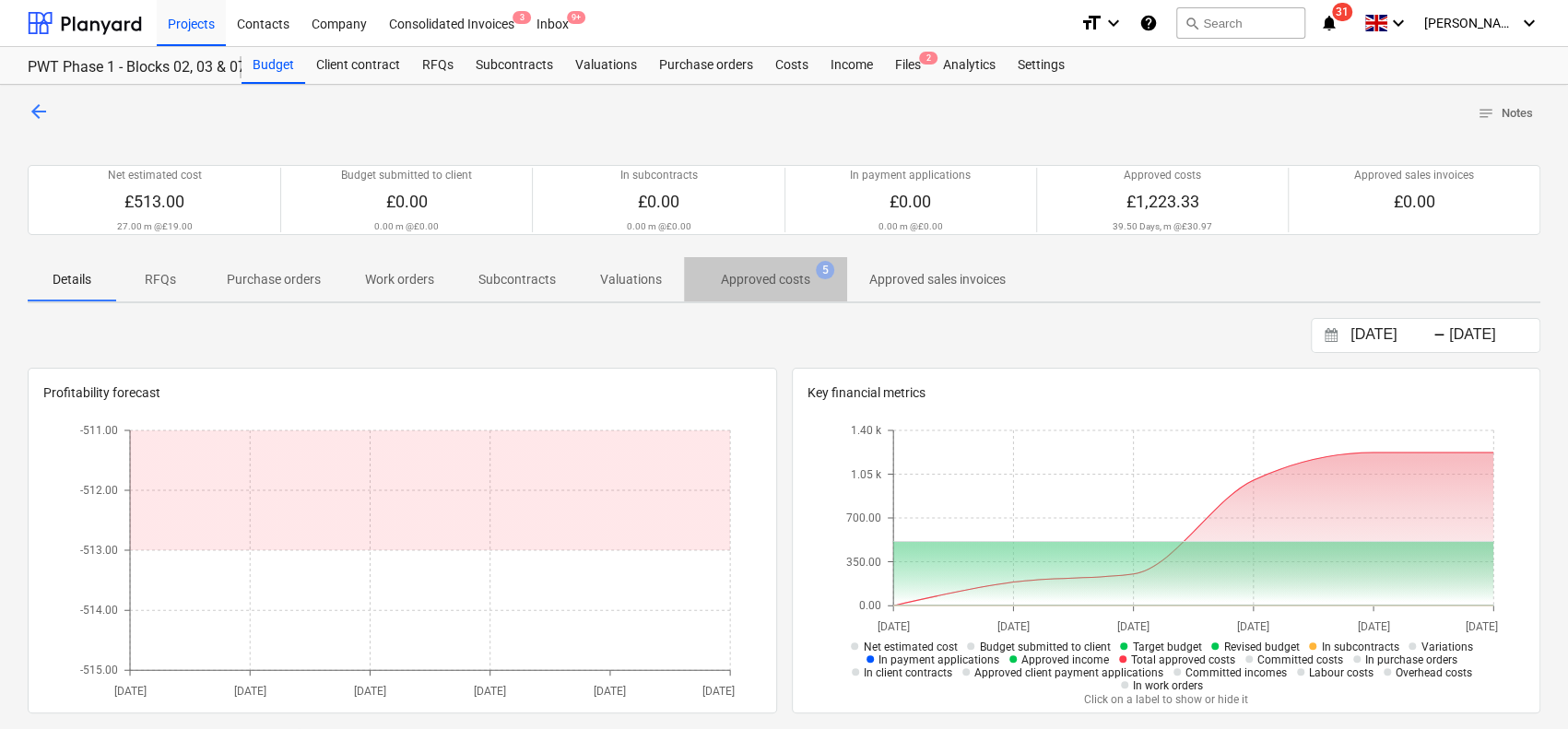
click at [782, 280] on p "Approved costs" at bounding box center [766, 280] width 89 height 19
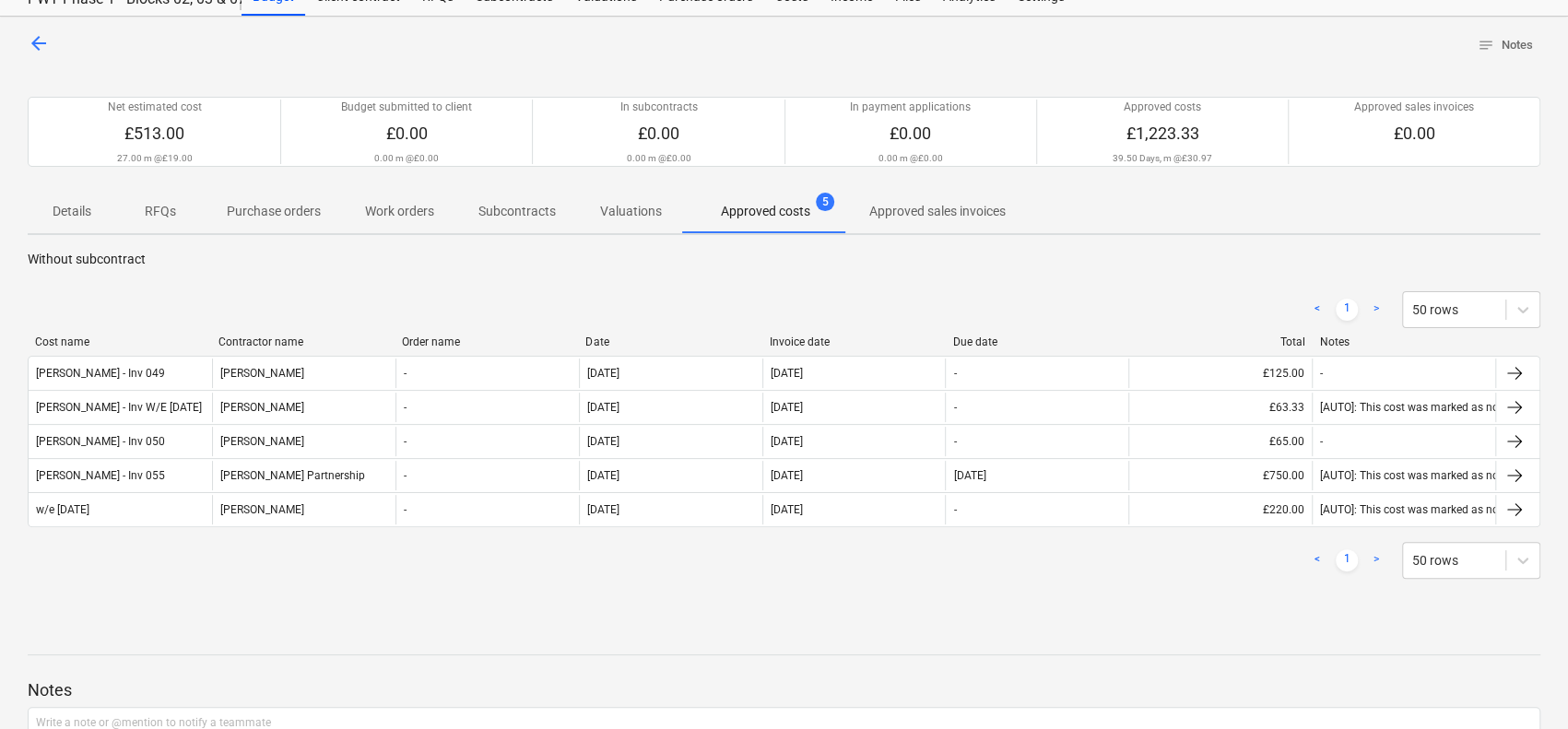
scroll to position [225, 0]
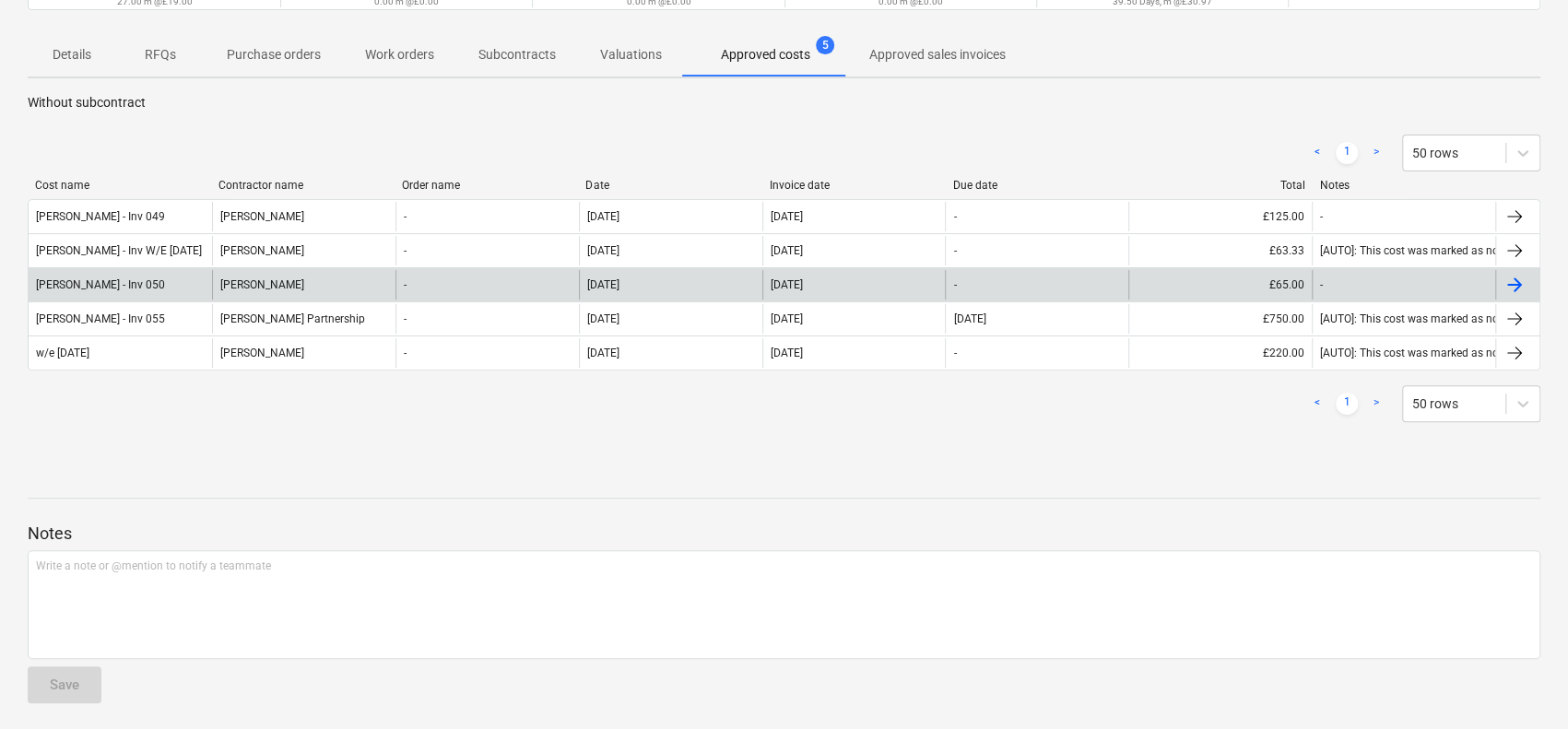
click at [400, 286] on div "-" at bounding box center [486, 284] width 183 height 29
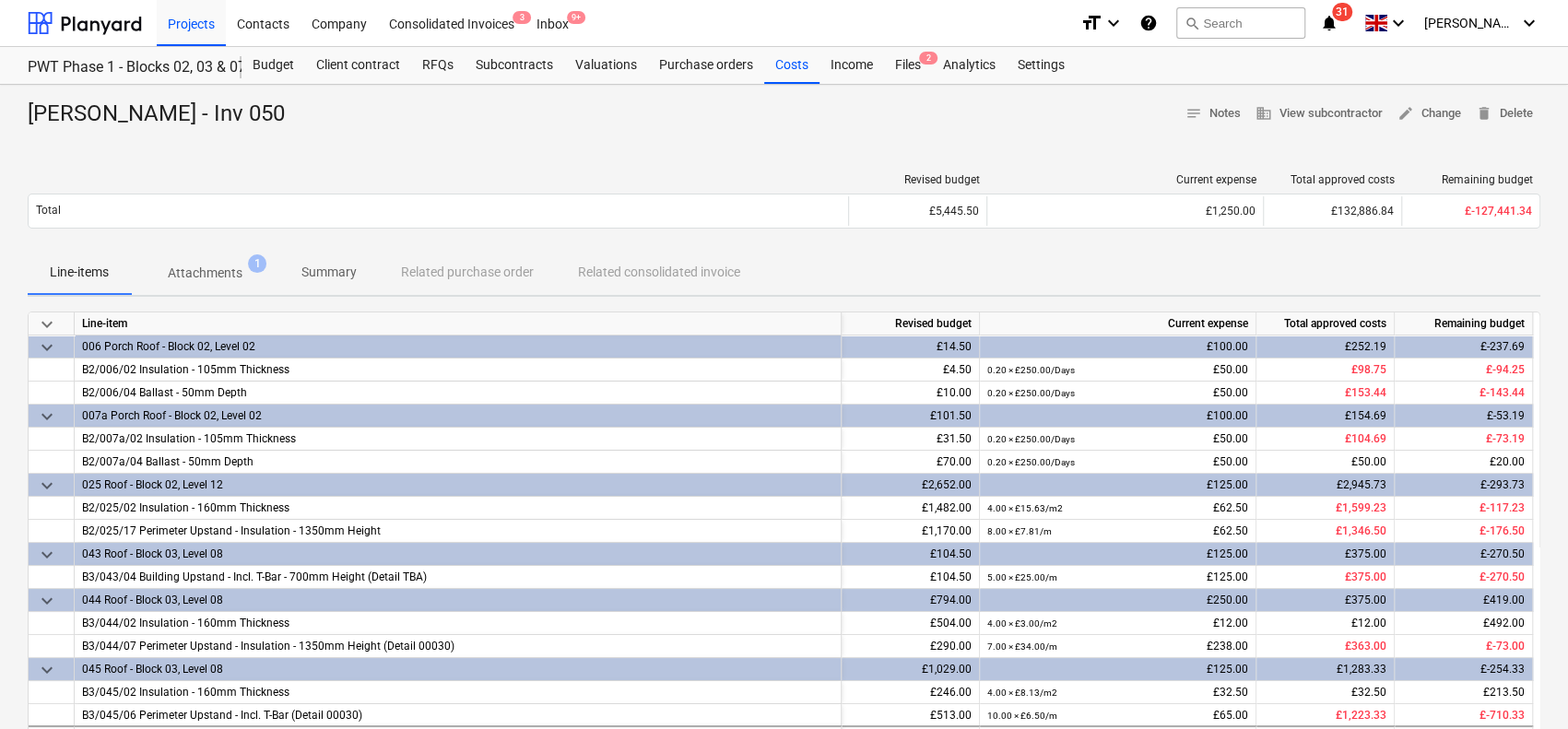
click at [248, 267] on span "1" at bounding box center [257, 263] width 18 height 18
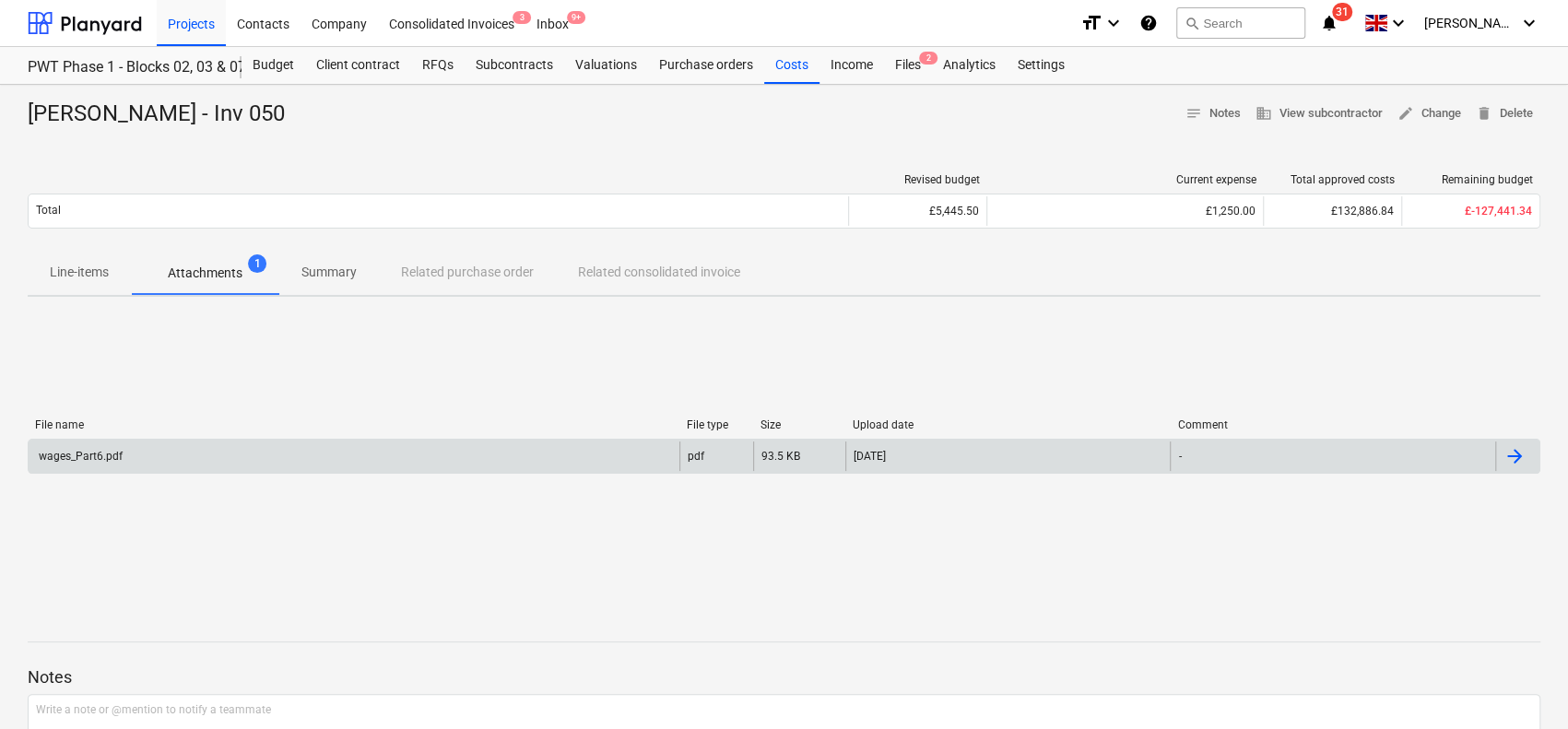
click at [315, 446] on div "wages_Part6.pdf" at bounding box center [353, 456] width 651 height 29
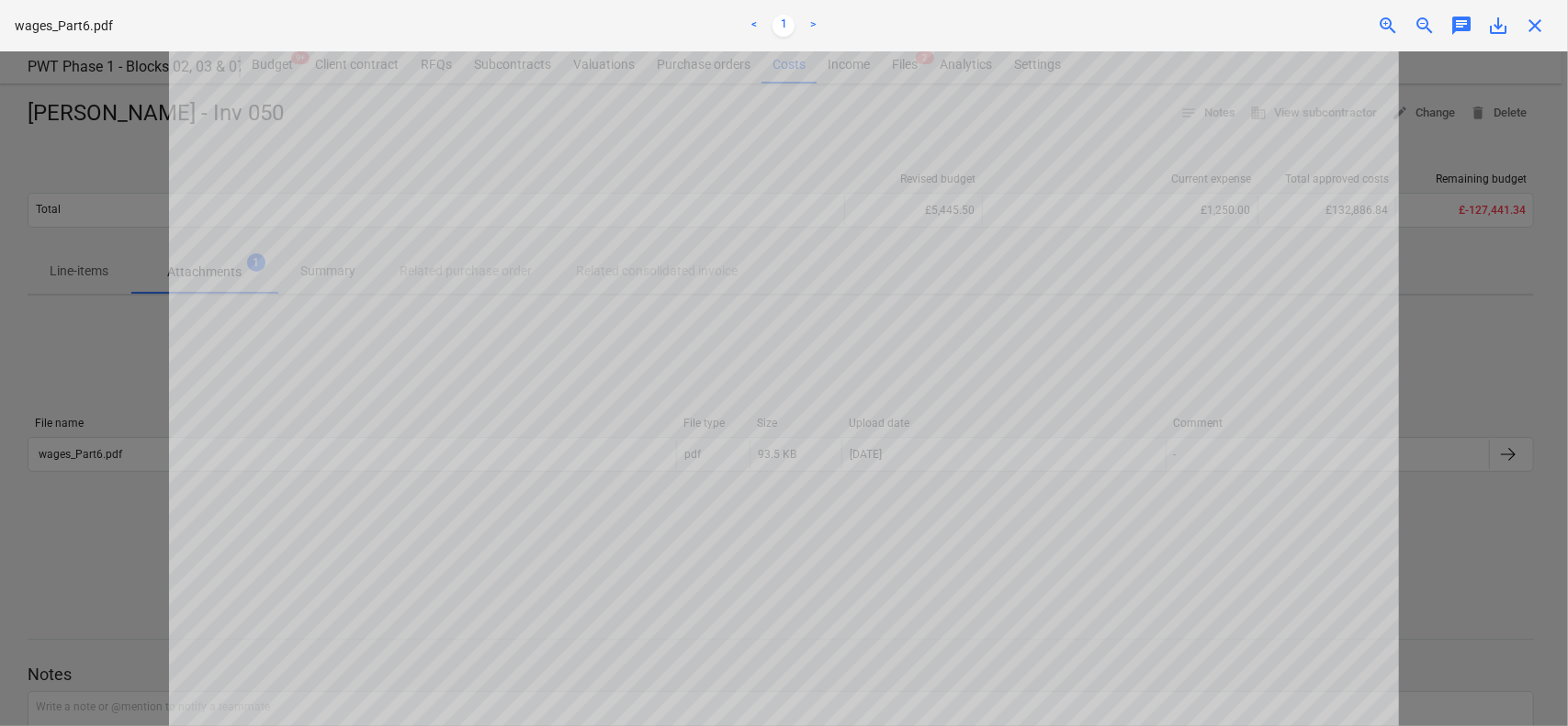
scroll to position [985, 0]
